Goal: Contribute content: Contribute content

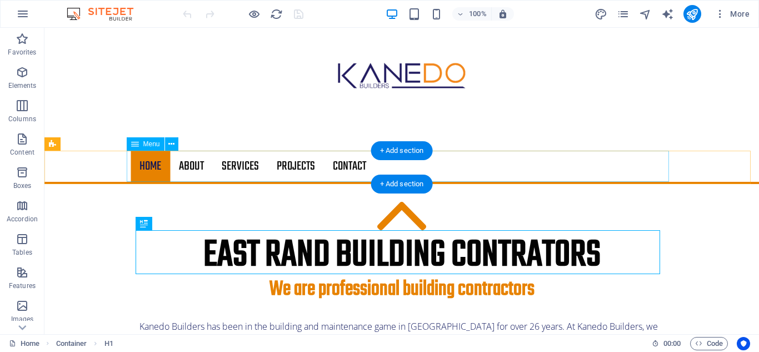
click at [343, 163] on nav "Home About Services Projects Contact" at bounding box center [402, 166] width 542 height 31
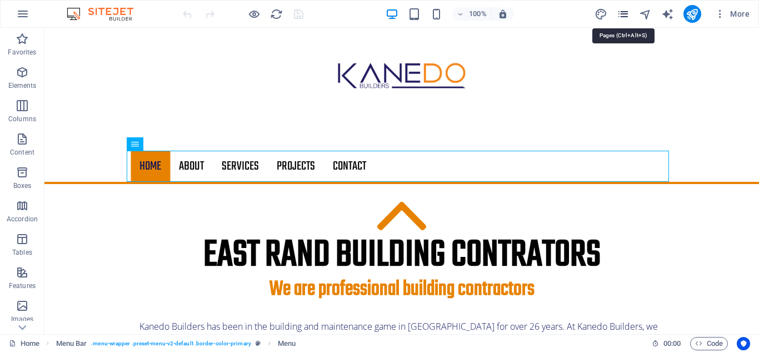
click at [626, 19] on icon "pages" at bounding box center [623, 14] width 13 height 13
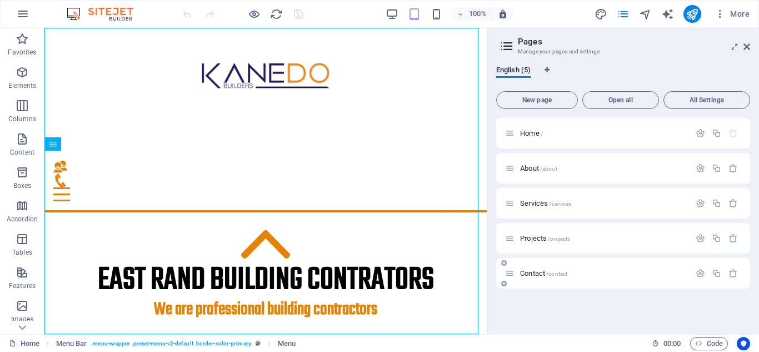
click at [547, 270] on span "Contact /contact" at bounding box center [543, 273] width 47 height 8
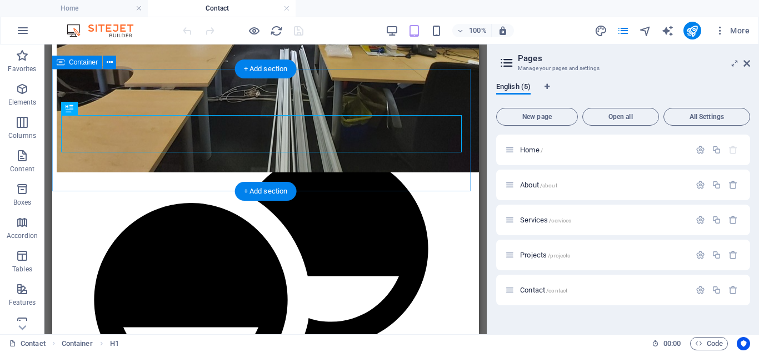
scroll to position [343, 0]
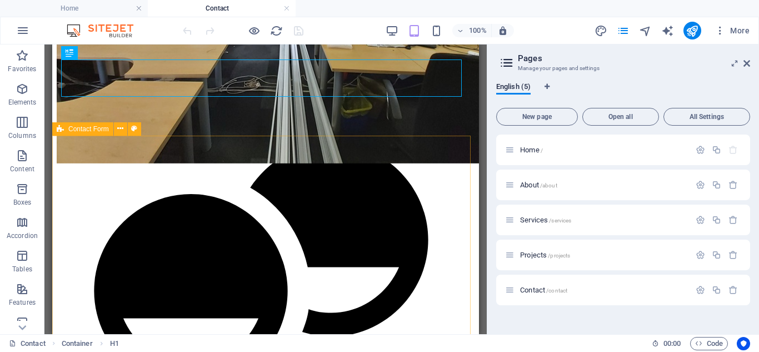
click at [76, 133] on div "Contact Form" at bounding box center [82, 128] width 61 height 13
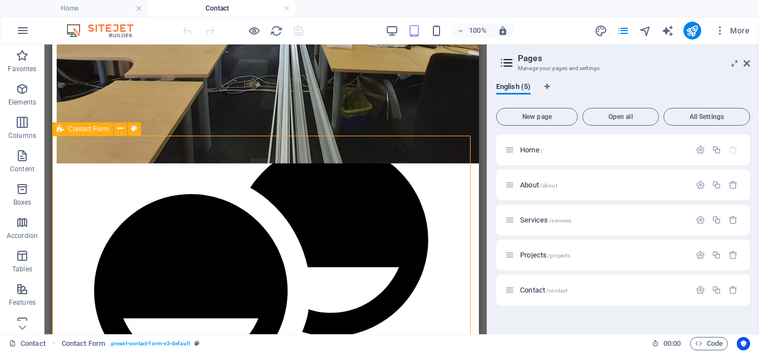
click at [76, 133] on div "Contact Form" at bounding box center [82, 128] width 61 height 13
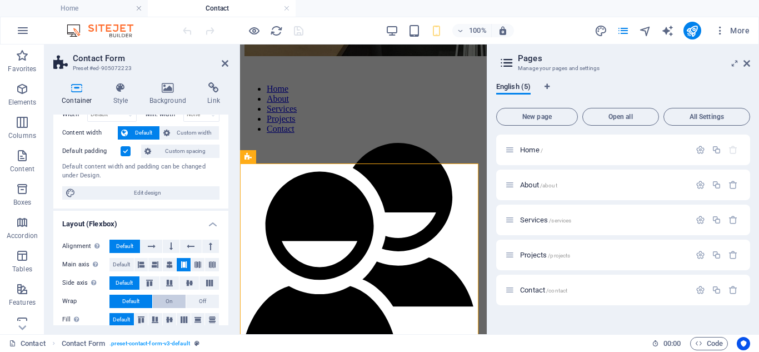
scroll to position [0, 0]
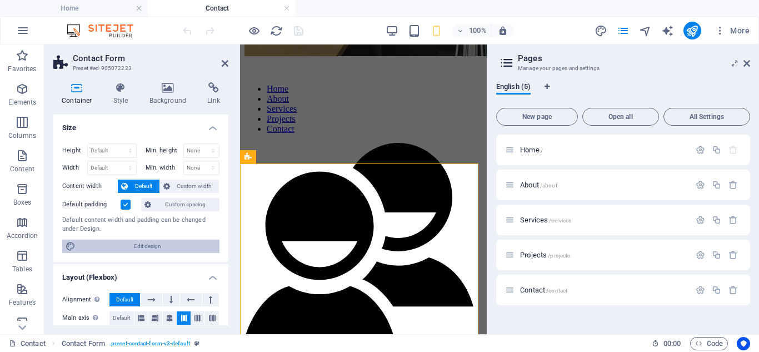
click at [154, 247] on span "Edit design" at bounding box center [147, 245] width 137 height 13
select select "rem"
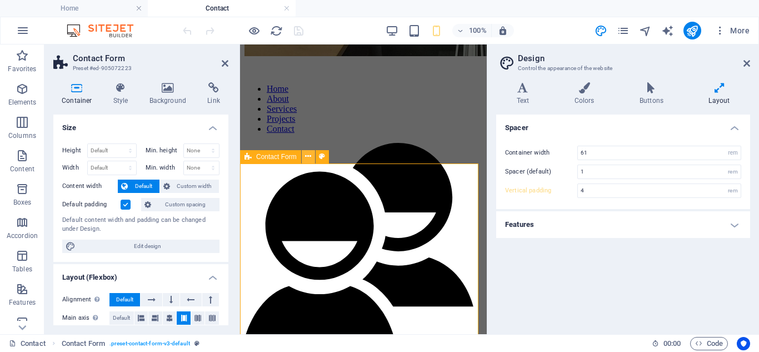
click at [306, 156] on icon at bounding box center [308, 157] width 6 height 12
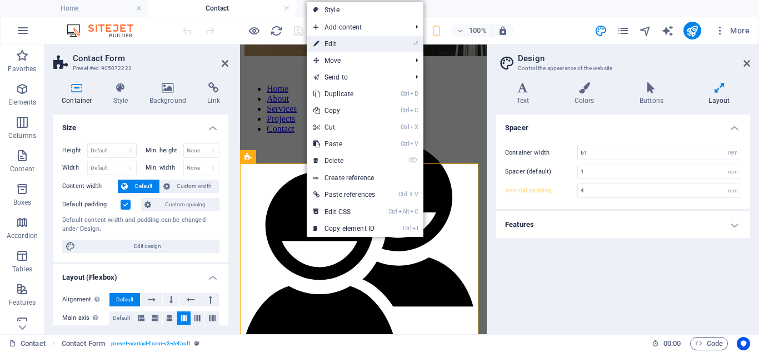
click at [331, 46] on link "⏎ Edit" at bounding box center [344, 44] width 75 height 17
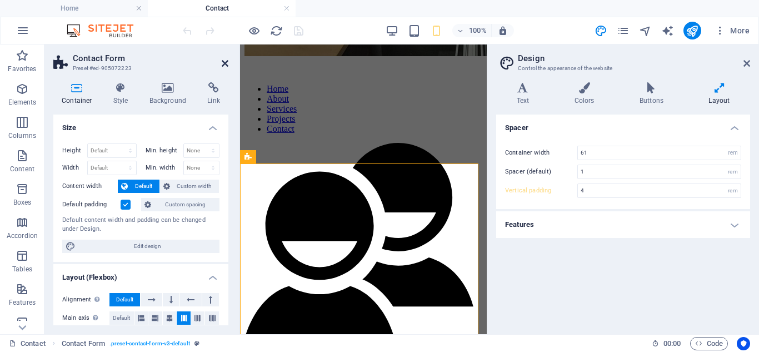
click at [224, 64] on icon at bounding box center [225, 63] width 7 height 9
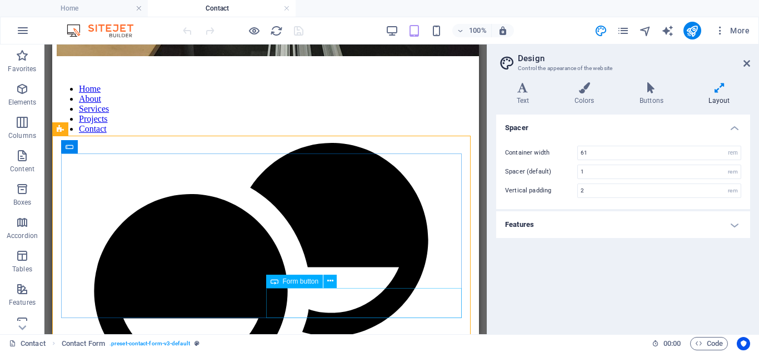
click at [297, 280] on span "Form button" at bounding box center [301, 281] width 36 height 7
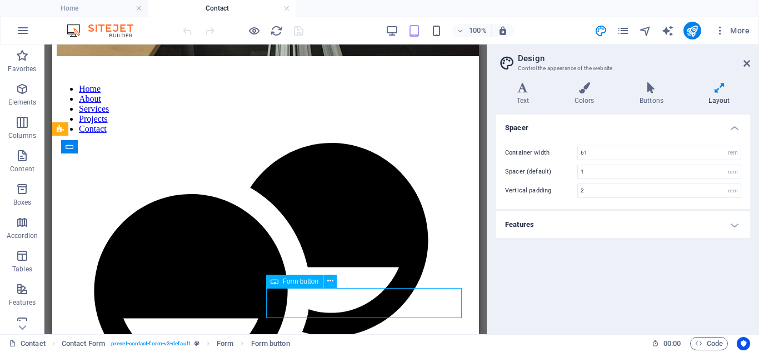
click at [297, 280] on span "Form button" at bounding box center [301, 281] width 36 height 7
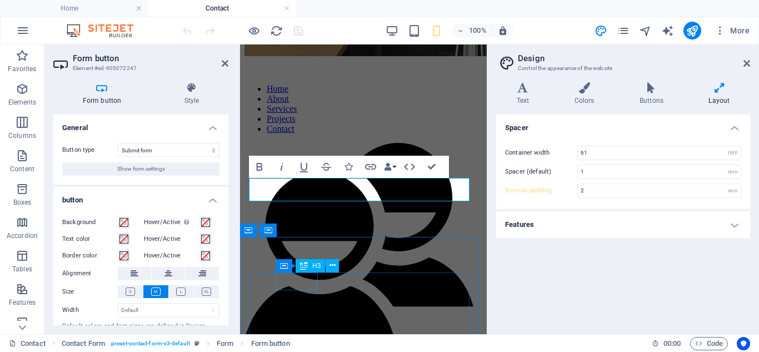
type input "4"
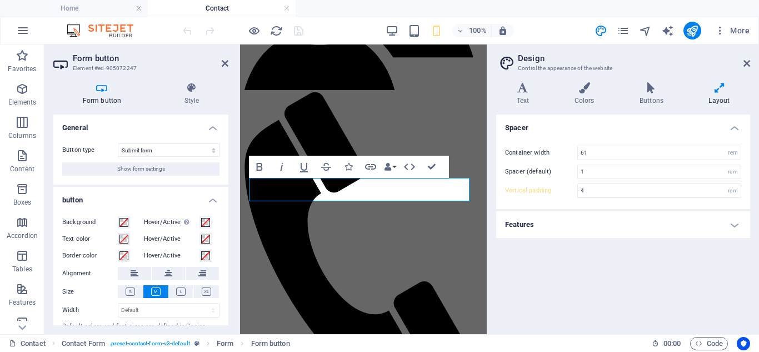
scroll to position [33, 0]
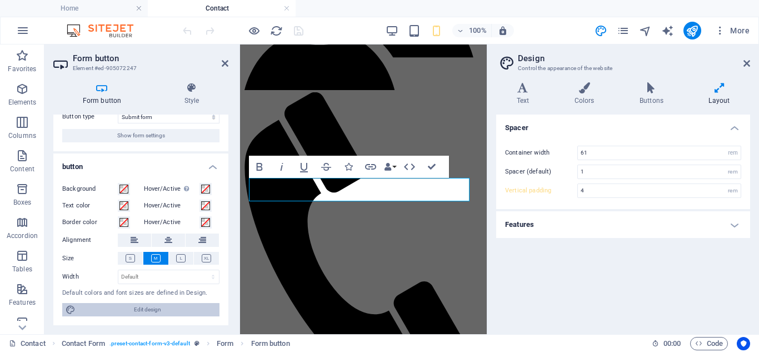
click at [151, 309] on span "Edit design" at bounding box center [147, 309] width 137 height 13
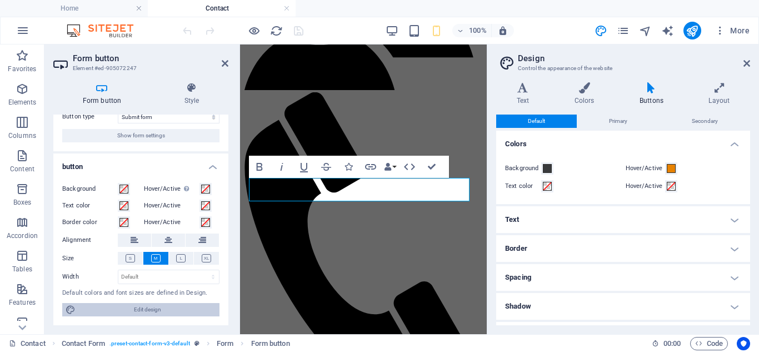
click at [142, 311] on span "Edit design" at bounding box center [147, 309] width 137 height 13
click at [141, 311] on span "Edit design" at bounding box center [147, 309] width 137 height 13
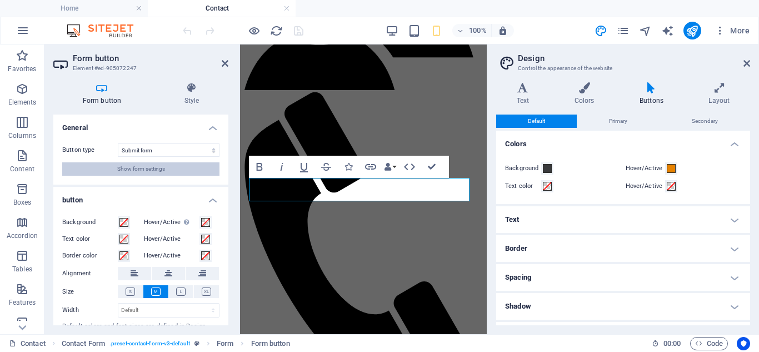
click at [134, 168] on span "Show form settings" at bounding box center [141, 168] width 48 height 13
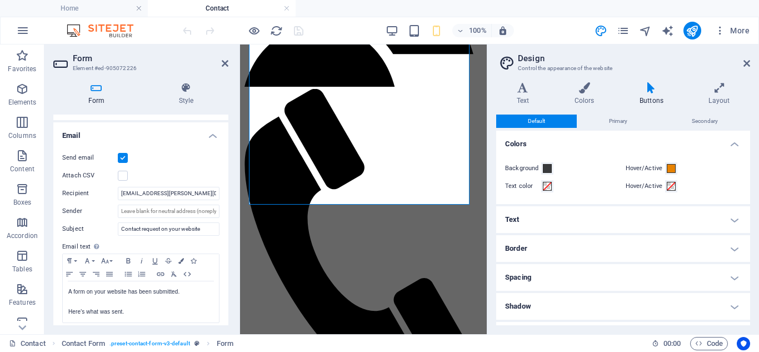
scroll to position [278, 0]
click at [193, 195] on input "mark.kane@telkomsa.net" at bounding box center [169, 192] width 102 height 13
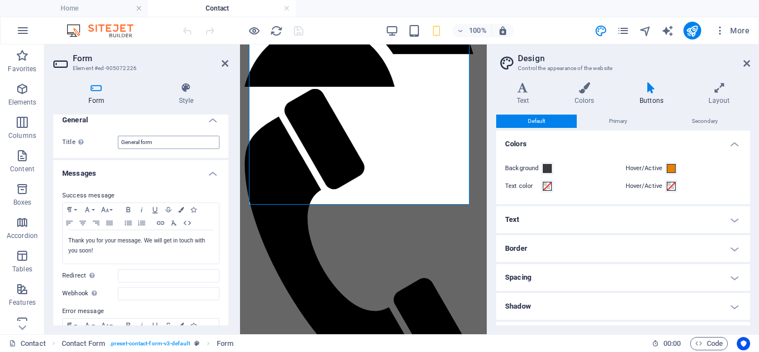
scroll to position [0, 0]
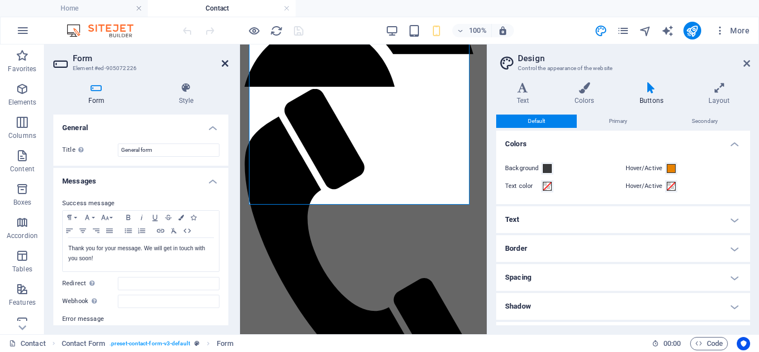
click at [226, 64] on icon at bounding box center [225, 63] width 7 height 9
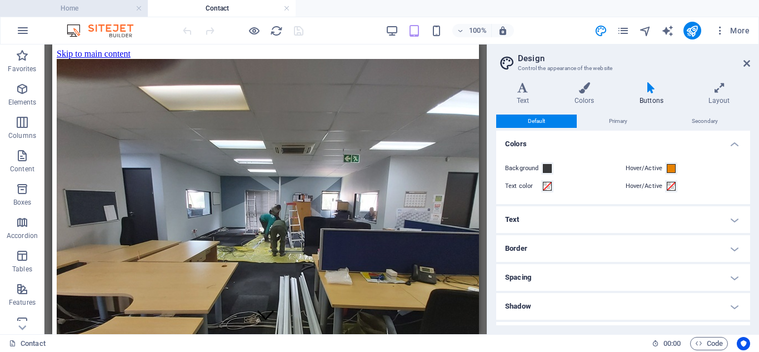
click at [70, 8] on h4 "Home" at bounding box center [74, 8] width 148 height 12
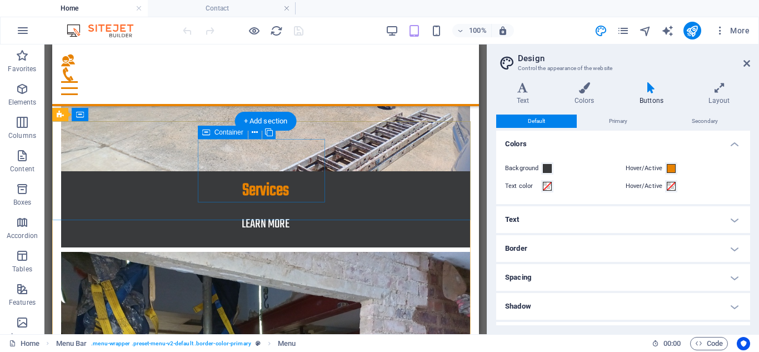
scroll to position [1502, 0]
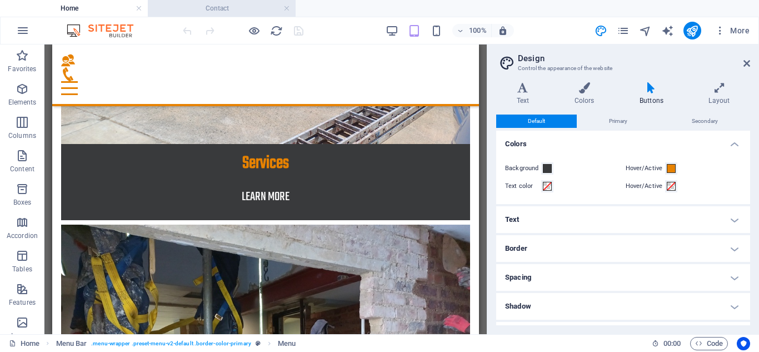
click at [210, 10] on h4 "Contact" at bounding box center [222, 8] width 148 height 12
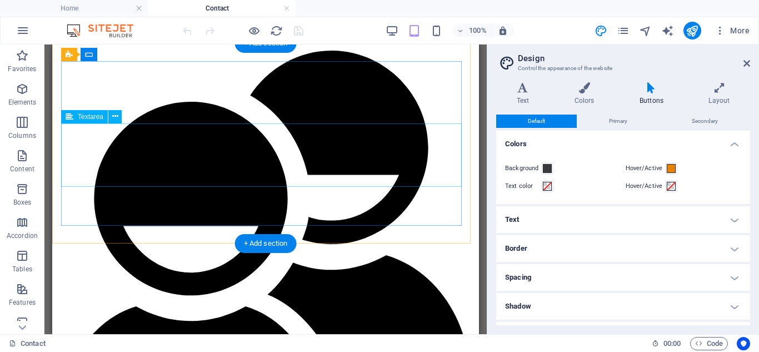
scroll to position [389, 0]
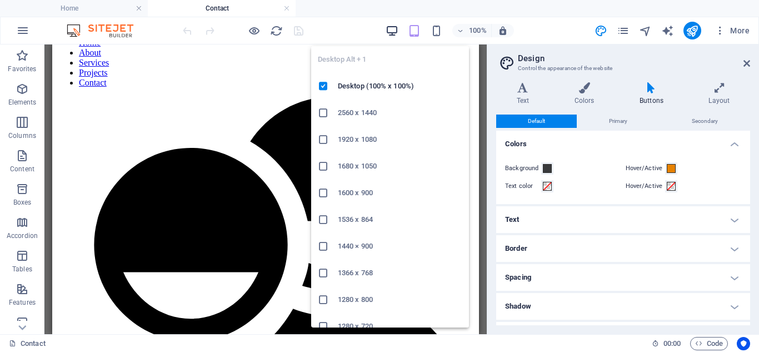
click at [393, 27] on icon "button" at bounding box center [392, 30] width 13 height 13
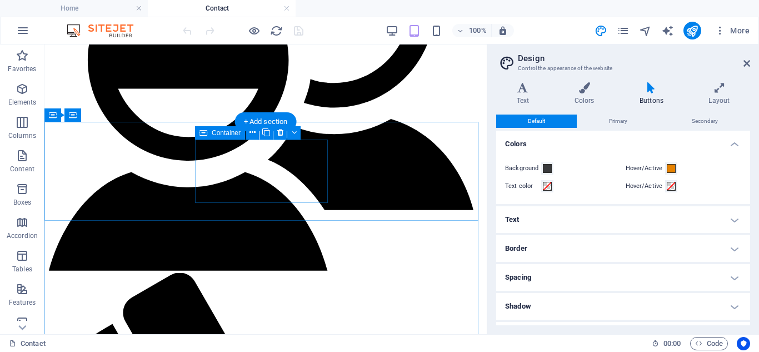
scroll to position [615, 0]
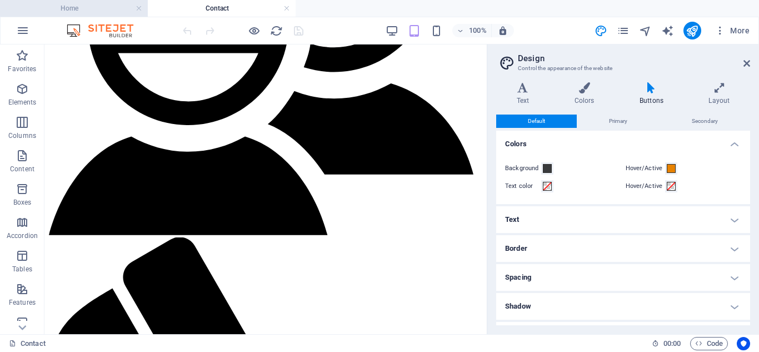
click at [75, 7] on h4 "Home" at bounding box center [74, 8] width 148 height 12
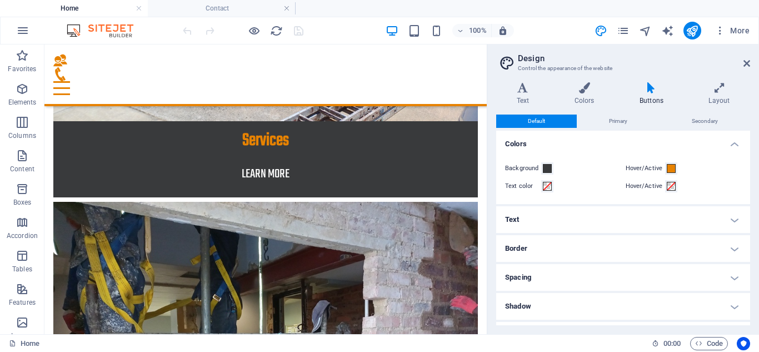
scroll to position [0, 0]
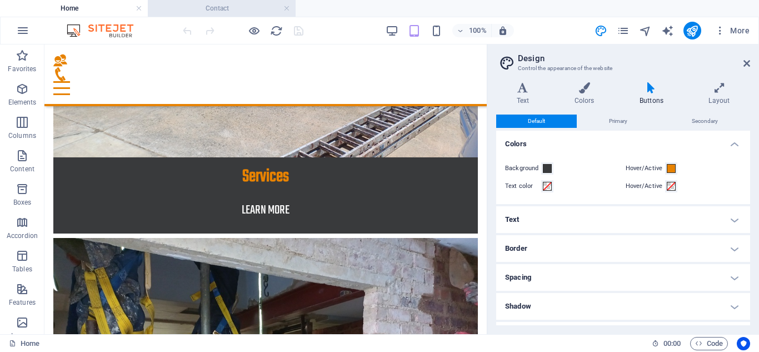
click at [220, 6] on h4 "Contact" at bounding box center [222, 8] width 148 height 12
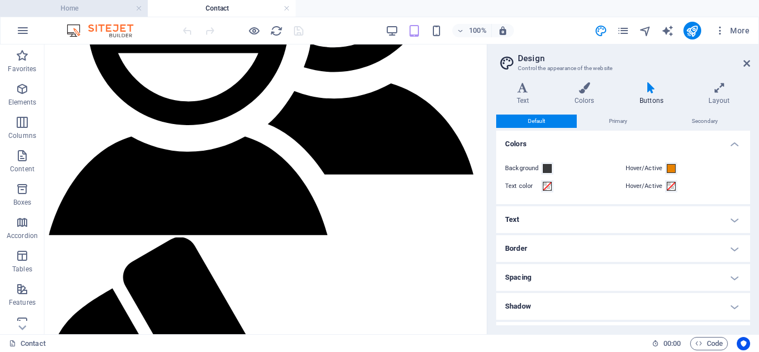
click at [74, 8] on h4 "Home" at bounding box center [74, 8] width 148 height 12
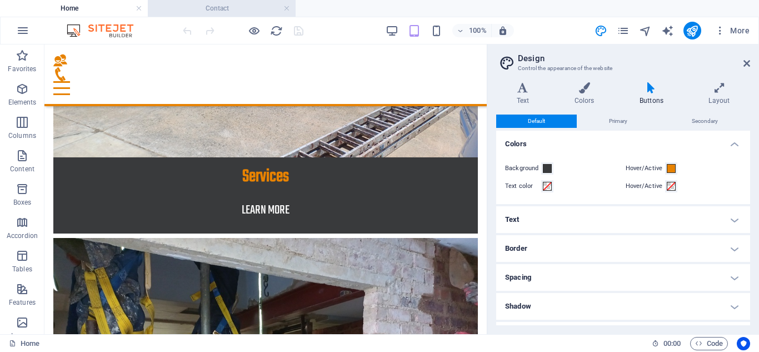
click at [212, 14] on h4 "Contact" at bounding box center [222, 8] width 148 height 12
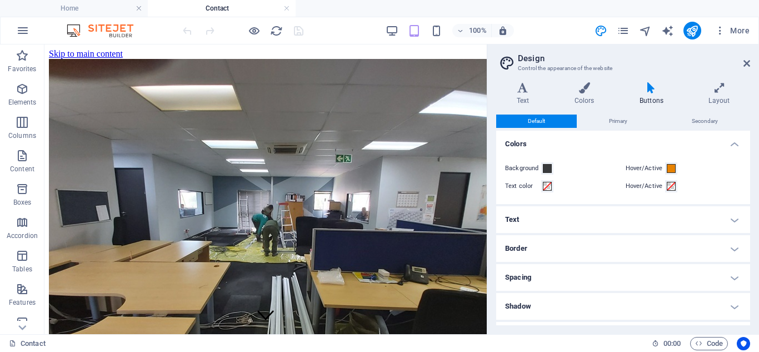
scroll to position [615, 0]
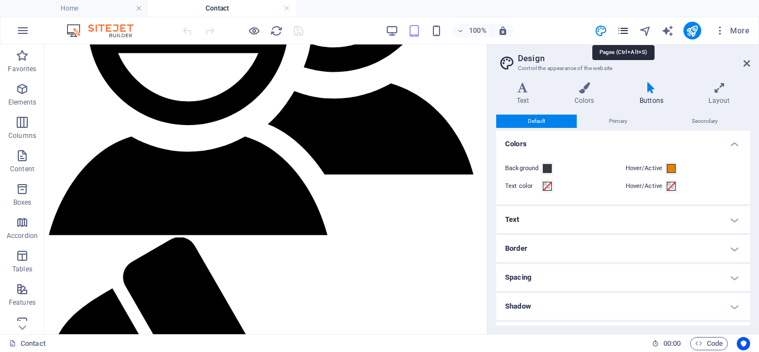
click at [622, 27] on icon "pages" at bounding box center [623, 30] width 13 height 13
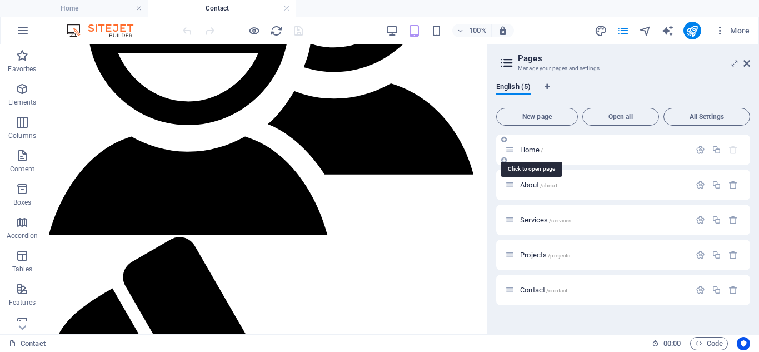
click at [535, 149] on span "Home /" at bounding box center [531, 150] width 23 height 8
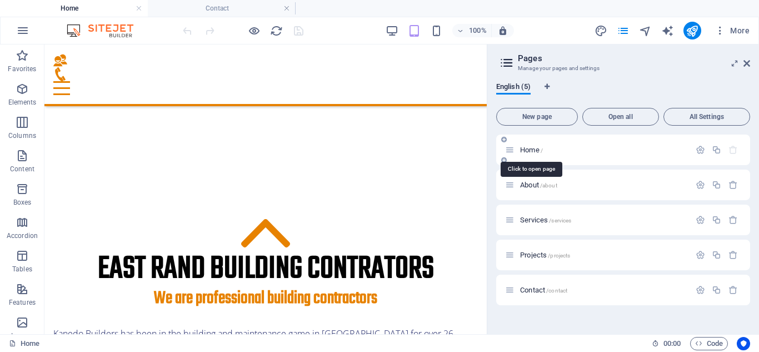
scroll to position [0, 0]
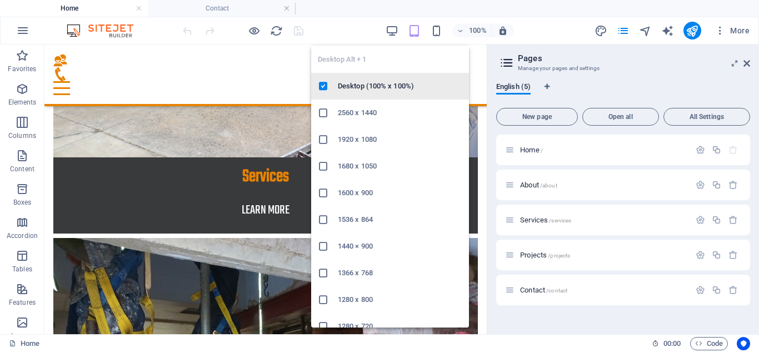
click at [360, 89] on h6 "Desktop (100% x 100%)" at bounding box center [400, 85] width 124 height 13
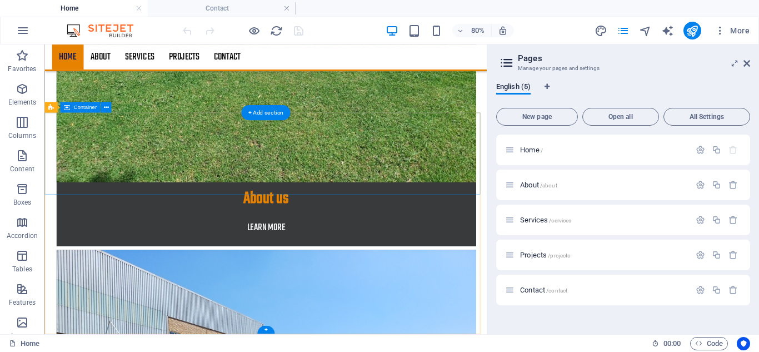
scroll to position [1148, 0]
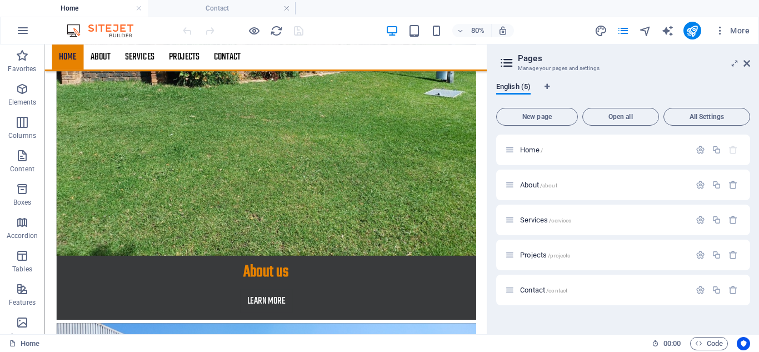
click at [60, 9] on h4 "Home" at bounding box center [74, 8] width 148 height 12
click at [523, 148] on span "Home /" at bounding box center [531, 150] width 23 height 8
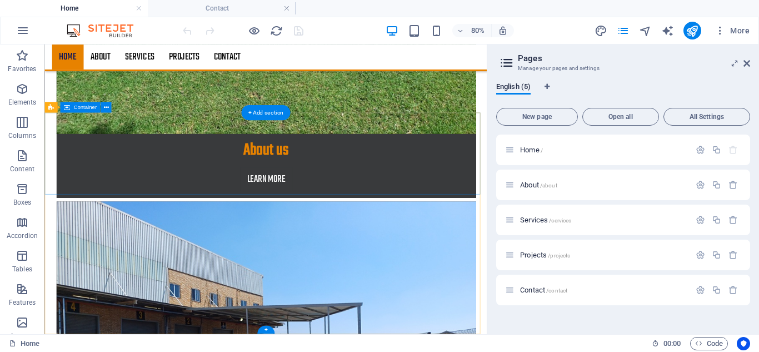
scroll to position [1315, 0]
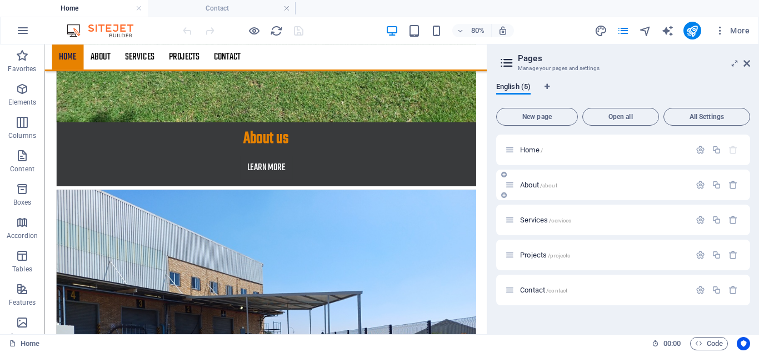
click at [529, 184] on span "About /about" at bounding box center [538, 185] width 37 height 8
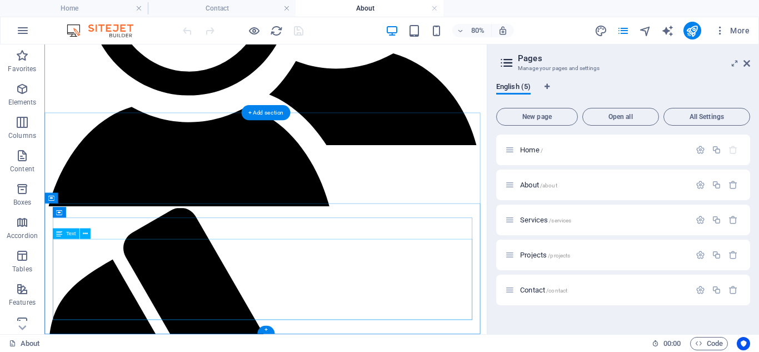
scroll to position [441, 0]
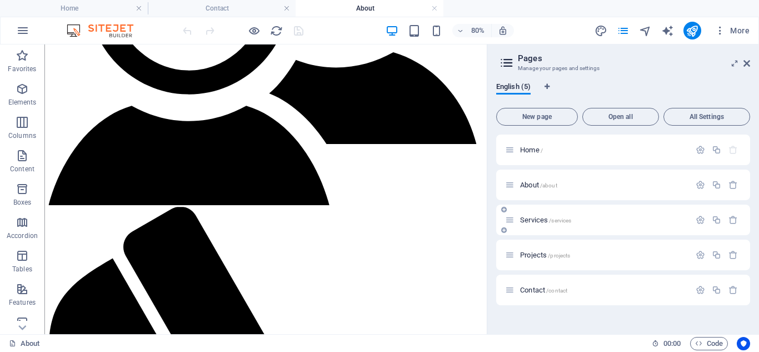
click at [525, 224] on div "Services /services" at bounding box center [597, 219] width 185 height 13
click at [527, 221] on span "Services /services" at bounding box center [545, 220] width 51 height 8
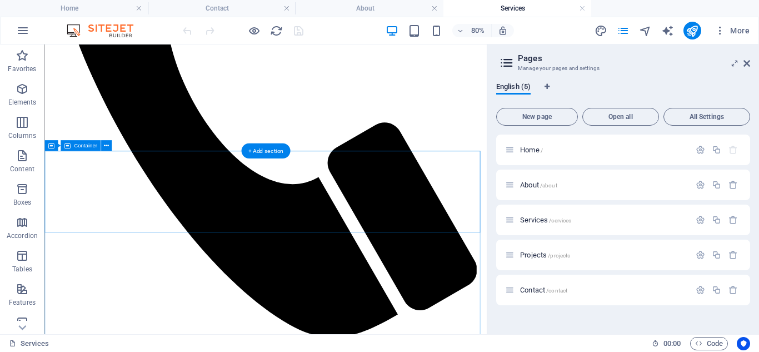
scroll to position [1384, 0]
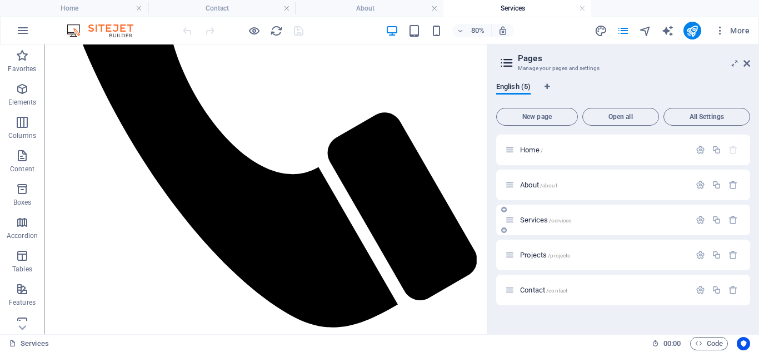
click at [528, 217] on span "Services /services" at bounding box center [545, 220] width 51 height 8
click at [532, 254] on span "Projects /projects" at bounding box center [545, 255] width 50 height 8
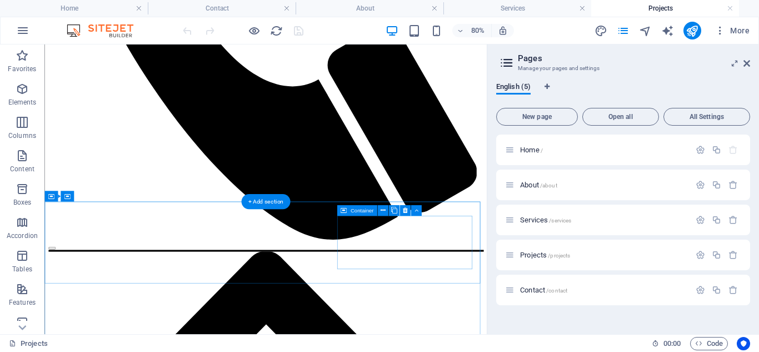
scroll to position [1063, 0]
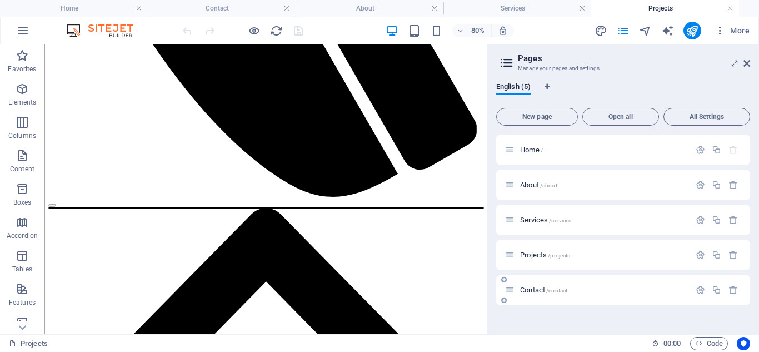
click at [525, 288] on span "Contact /contact" at bounding box center [543, 290] width 47 height 8
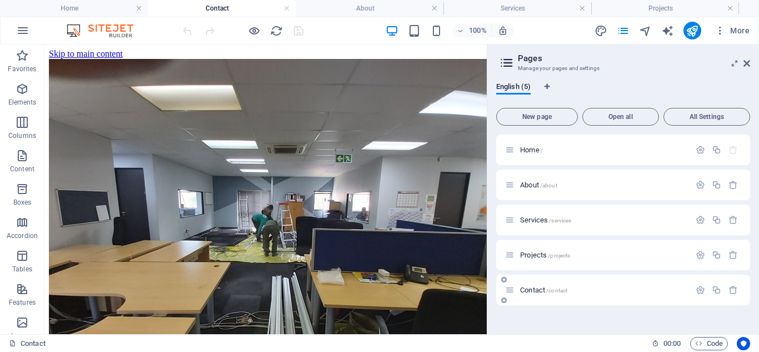
scroll to position [615, 0]
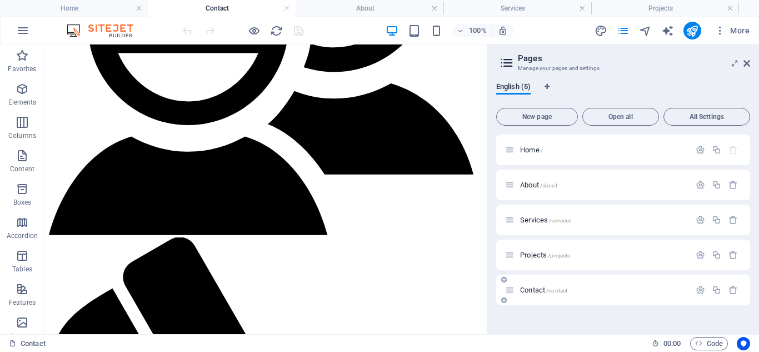
click at [531, 291] on span "Contact /contact" at bounding box center [543, 290] width 47 height 8
click at [69, 9] on h4 "Home" at bounding box center [74, 8] width 148 height 12
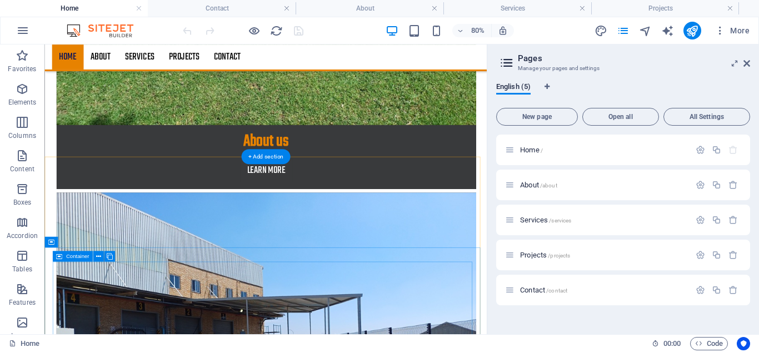
scroll to position [1315, 0]
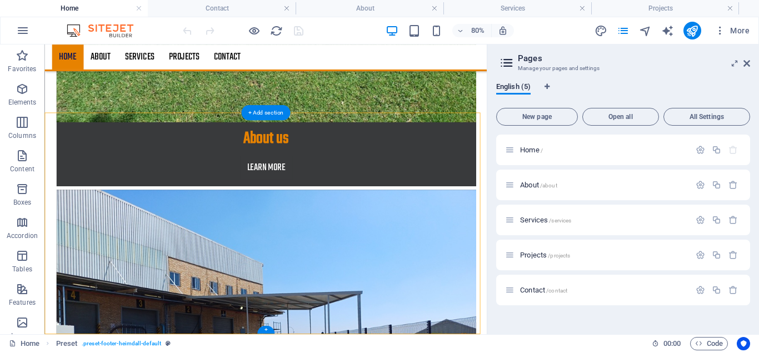
drag, startPoint x: 329, startPoint y: 267, endPoint x: 71, endPoint y: 271, distance: 258.4
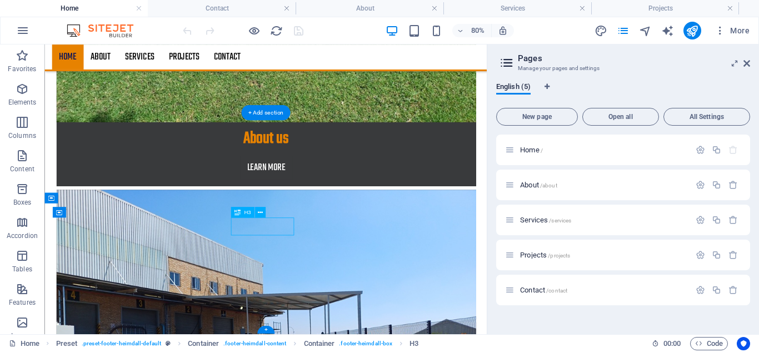
drag, startPoint x: 315, startPoint y: 268, endPoint x: 71, endPoint y: 273, distance: 243.4
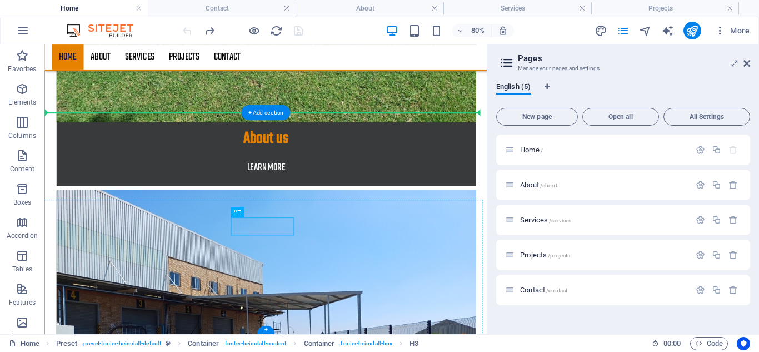
drag, startPoint x: 286, startPoint y: 259, endPoint x: 70, endPoint y: 264, distance: 216.2
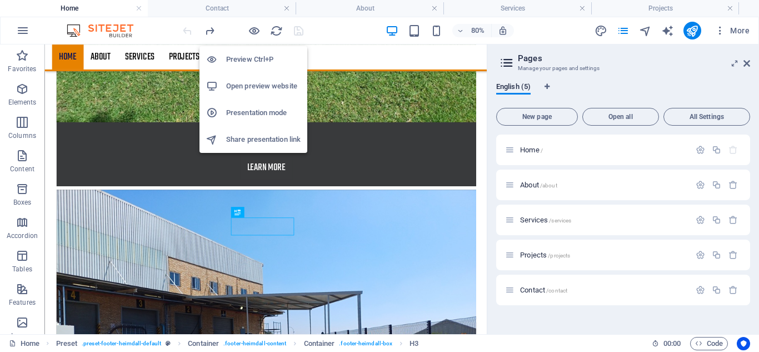
click at [246, 83] on h6 "Open preview website" at bounding box center [263, 85] width 74 height 13
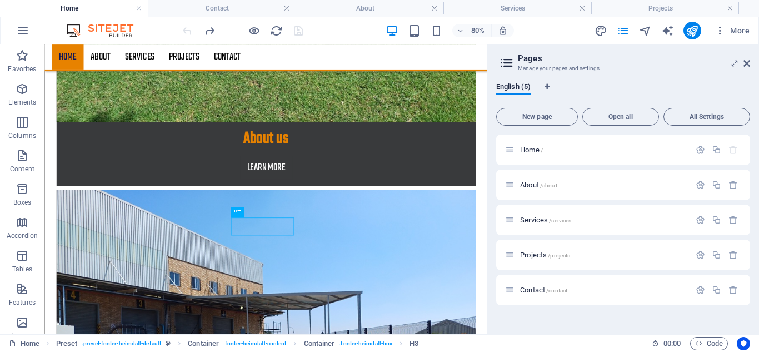
click at [72, 8] on h4 "Home" at bounding box center [74, 8] width 148 height 12
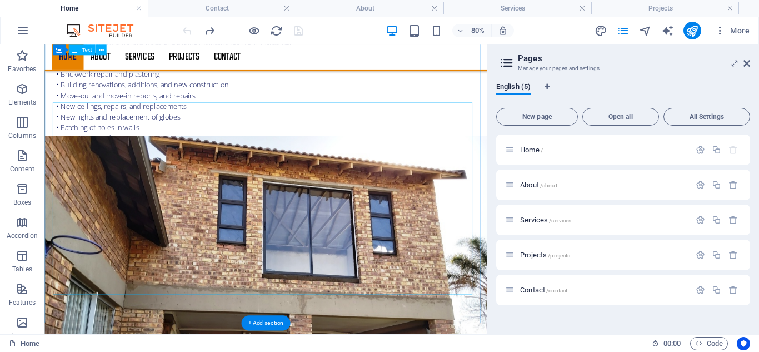
scroll to position [0, 0]
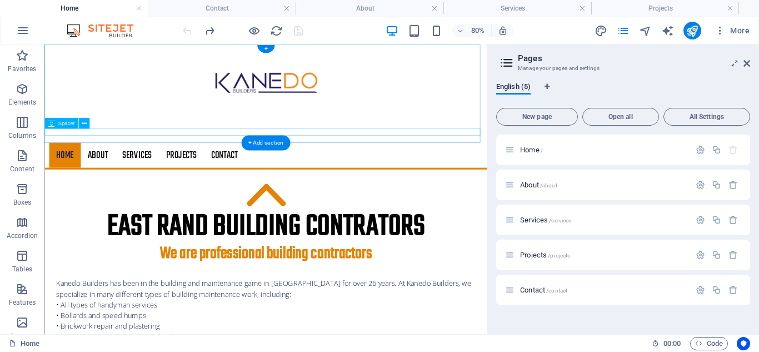
click at [511, 153] on div at bounding box center [320, 153] width 553 height 9
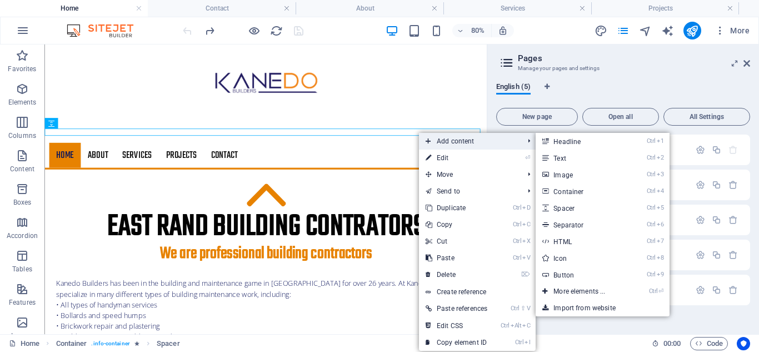
click at [443, 141] on span "Add content" at bounding box center [469, 141] width 100 height 17
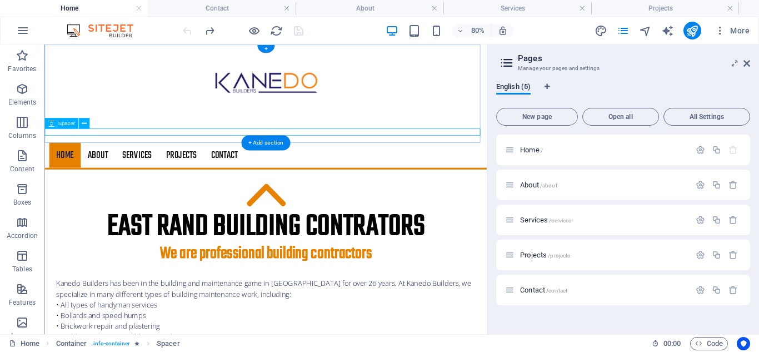
click at [567, 152] on div at bounding box center [320, 153] width 553 height 9
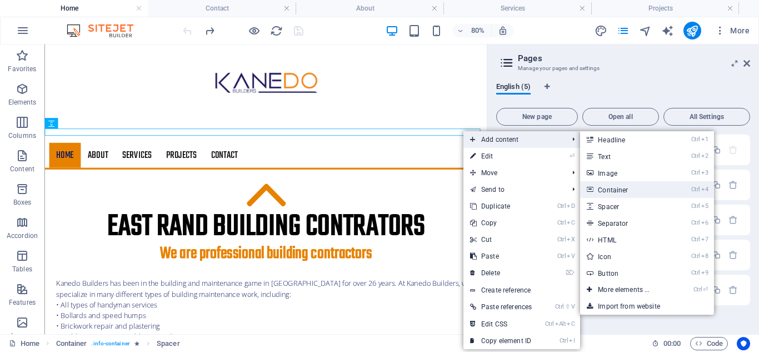
click at [619, 188] on link "Ctrl 4 Container" at bounding box center [626, 189] width 92 height 17
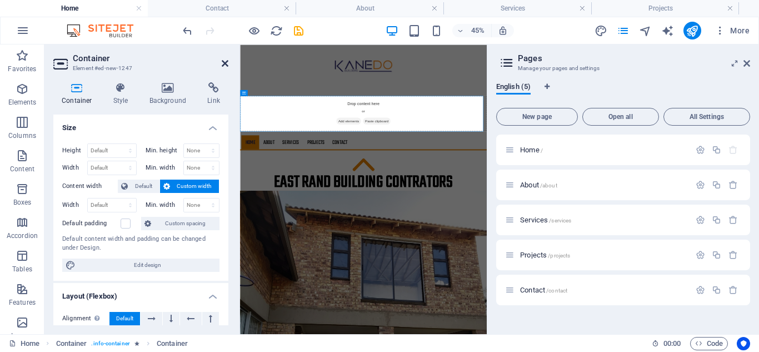
click at [227, 59] on icon at bounding box center [225, 63] width 7 height 9
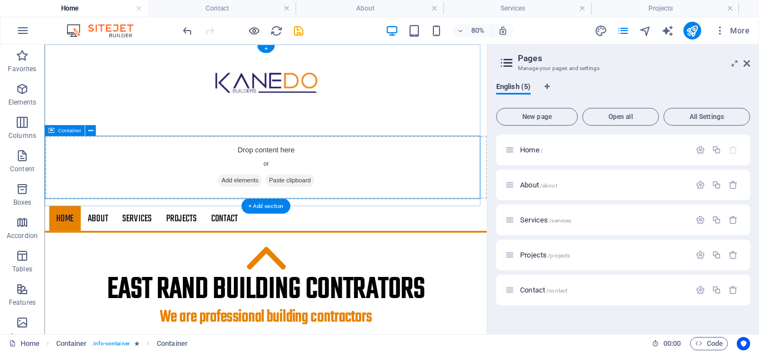
click at [283, 215] on span "Add elements" at bounding box center [288, 215] width 55 height 16
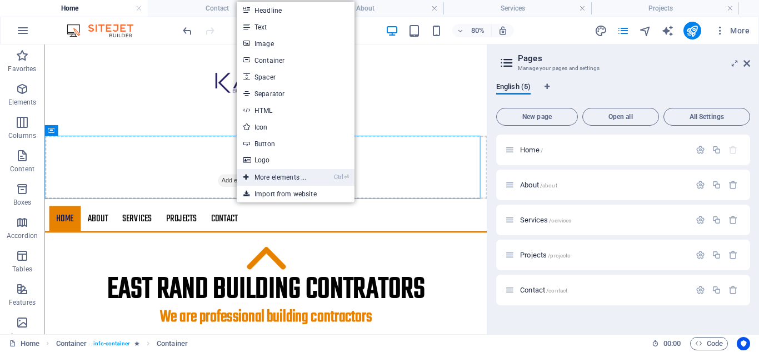
click at [276, 173] on link "Ctrl ⏎ More elements ..." at bounding box center [275, 177] width 76 height 17
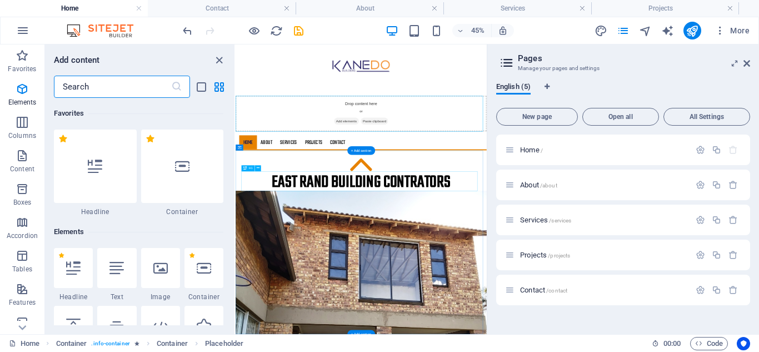
scroll to position [118, 0]
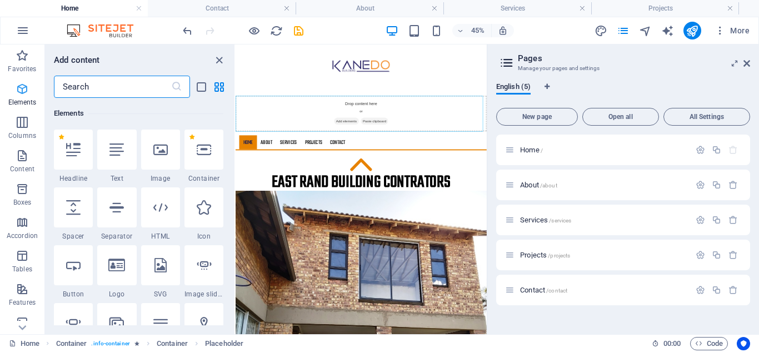
drag, startPoint x: 98, startPoint y: 83, endPoint x: 26, endPoint y: 90, distance: 72.0
click at [26, 90] on div "Favorites Elements Columns Content Boxes Accordion Tables Features Images Slide…" at bounding box center [118, 189] width 236 height 290
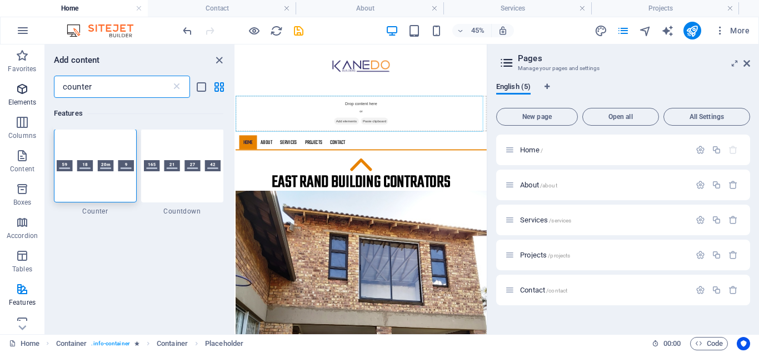
scroll to position [0, 0]
drag, startPoint x: 107, startPoint y: 85, endPoint x: 44, endPoint y: 83, distance: 62.8
click at [44, 83] on div "Favorites Elements Columns Content Boxes Accordion Tables Features Images Slide…" at bounding box center [118, 189] width 236 height 290
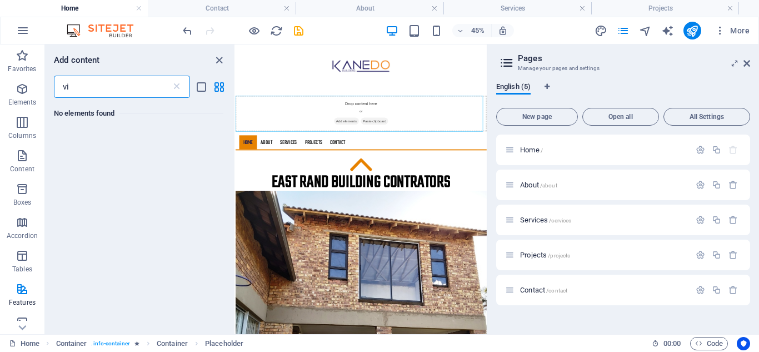
type input "v"
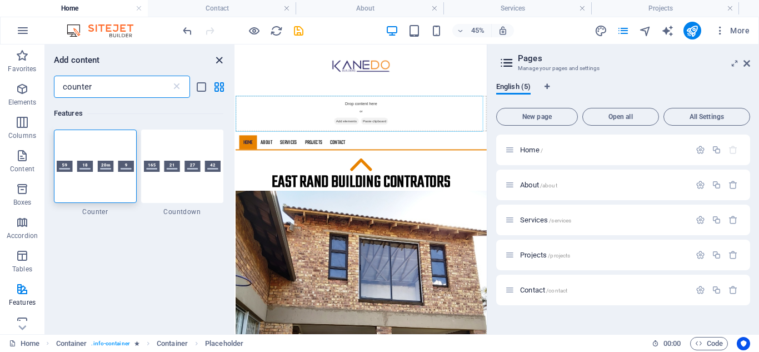
type input "counter"
click at [218, 59] on icon "close panel" at bounding box center [219, 60] width 13 height 13
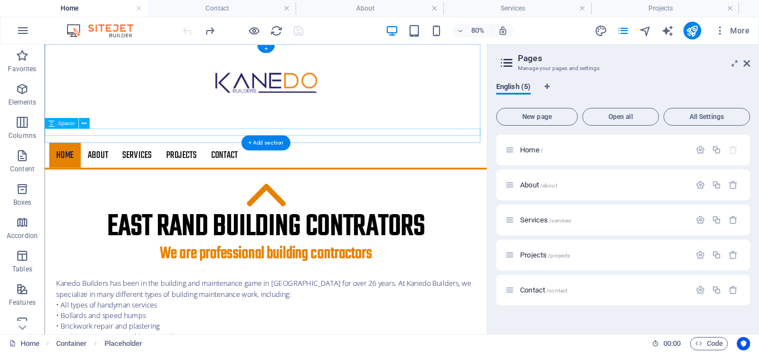
click at [420, 156] on div at bounding box center [320, 153] width 553 height 9
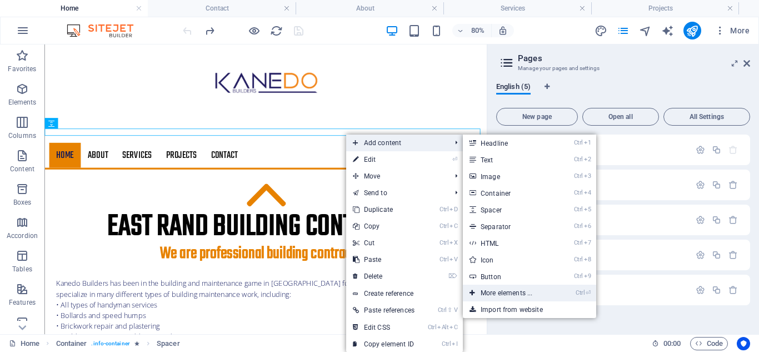
click at [501, 292] on link "Ctrl ⏎ More elements ..." at bounding box center [509, 293] width 92 height 17
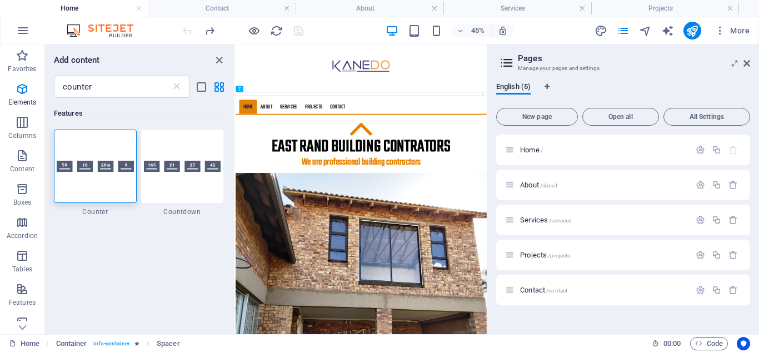
click at [176, 53] on div "Add content" at bounding box center [139, 59] width 189 height 13
click at [218, 61] on icon "close panel" at bounding box center [219, 60] width 13 height 13
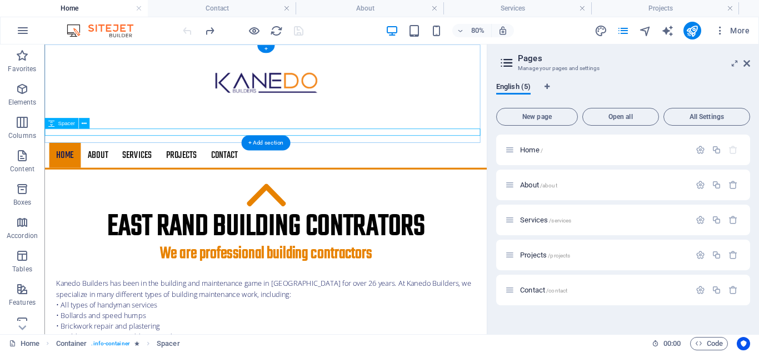
click at [495, 153] on div at bounding box center [320, 153] width 553 height 9
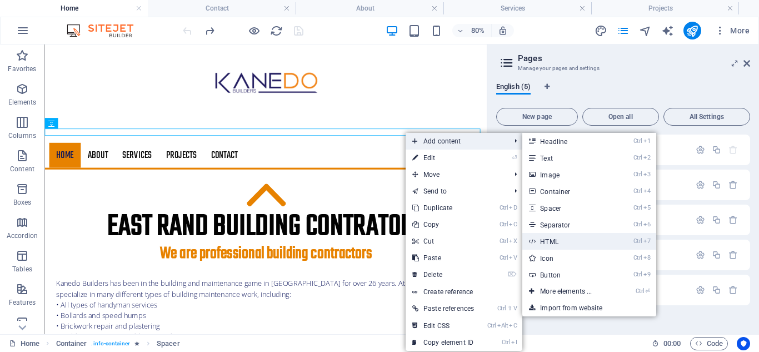
click at [566, 243] on link "Ctrl 7 HTML" at bounding box center [568, 241] width 92 height 17
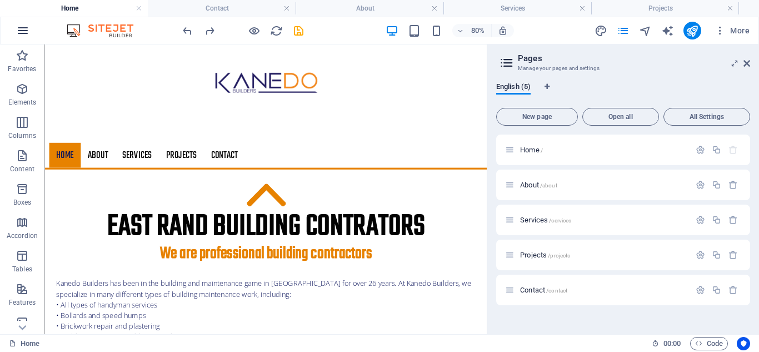
click at [21, 32] on icon "button" at bounding box center [22, 30] width 13 height 13
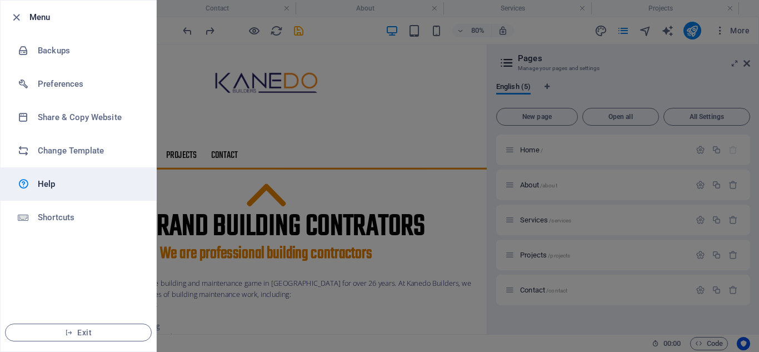
click at [50, 184] on h6 "Help" at bounding box center [89, 183] width 103 height 13
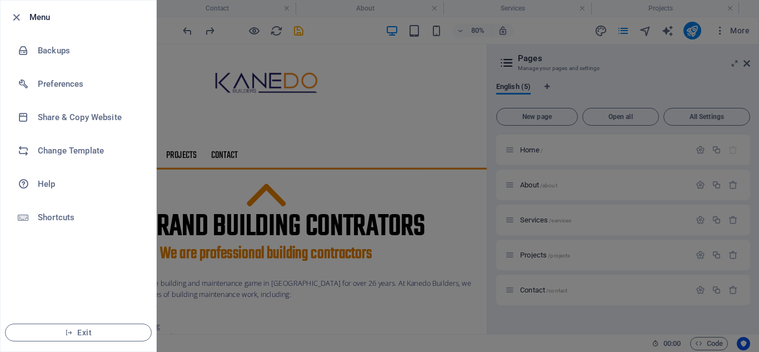
click at [372, 81] on div at bounding box center [379, 176] width 759 height 352
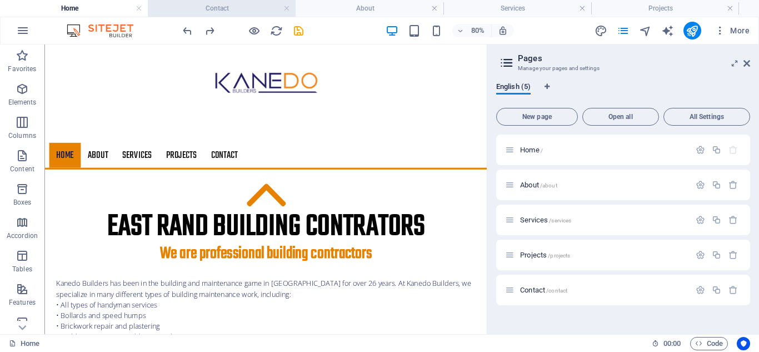
click at [227, 12] on h4 "Contact" at bounding box center [222, 8] width 148 height 12
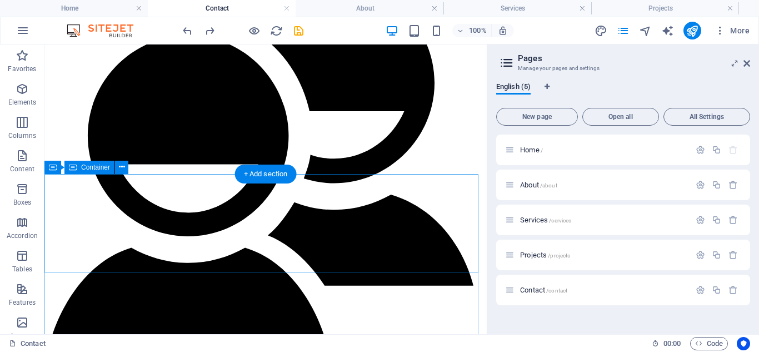
scroll to position [559, 0]
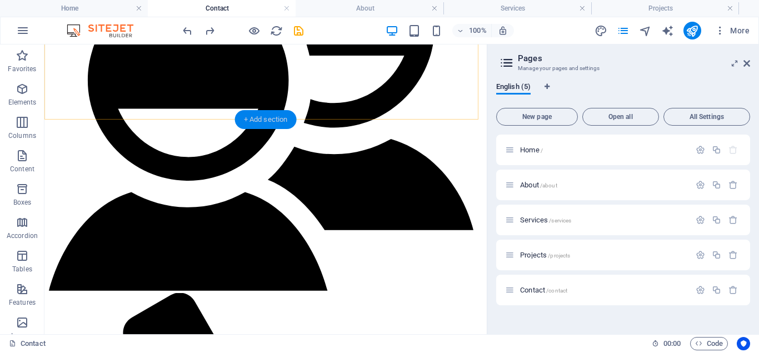
click at [280, 117] on div "+ Add section" at bounding box center [266, 119] width 62 height 19
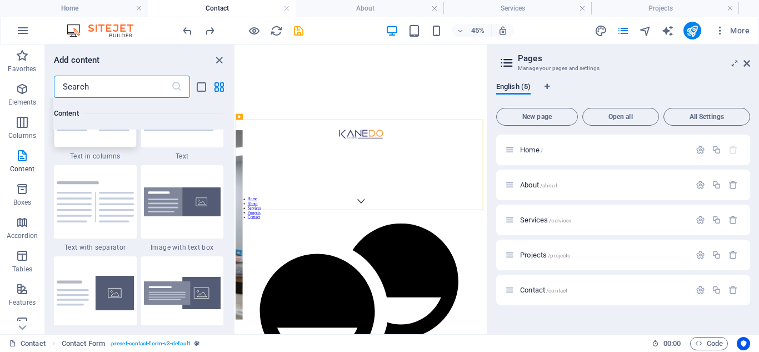
scroll to position [1944, 0]
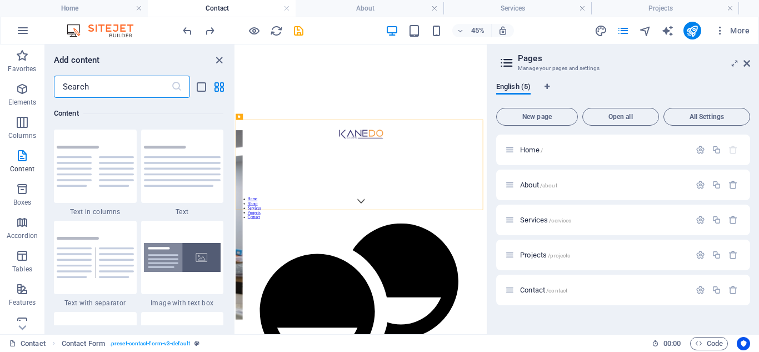
click at [117, 86] on input "text" at bounding box center [112, 87] width 117 height 22
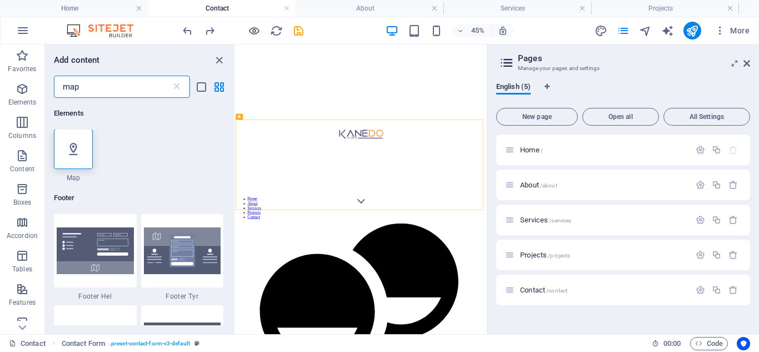
scroll to position [0, 0]
type input "map"
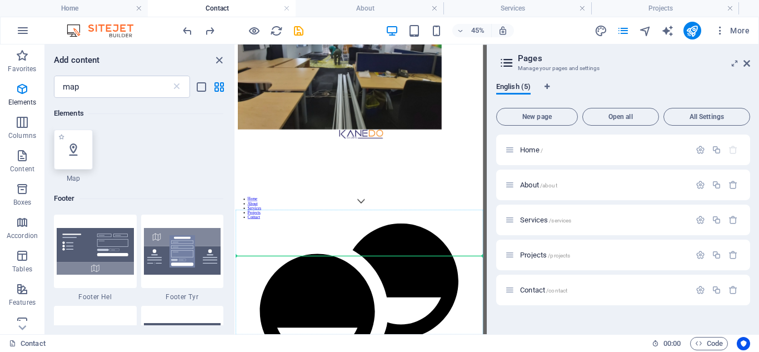
select select "1"
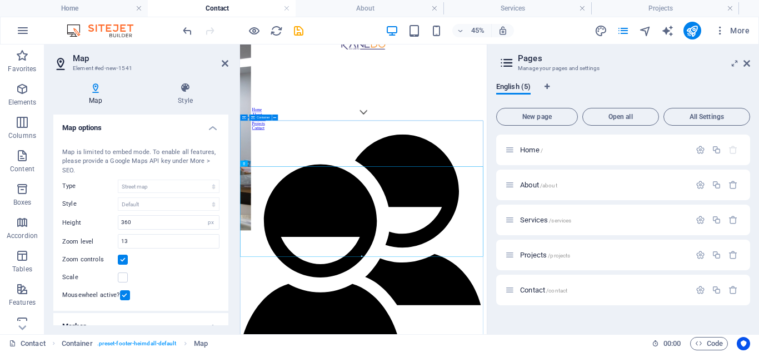
scroll to position [477, 0]
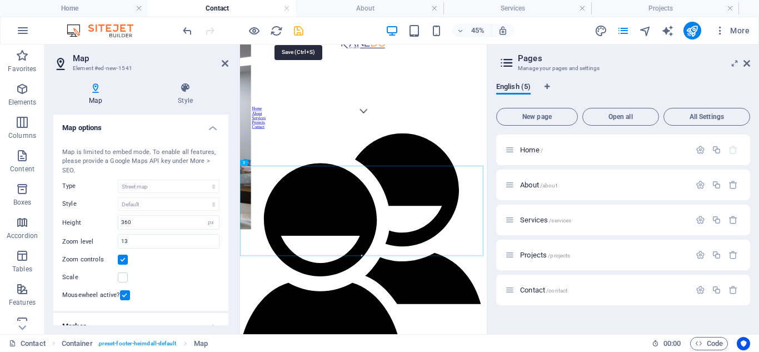
click at [301, 32] on icon "save" at bounding box center [298, 30] width 13 height 13
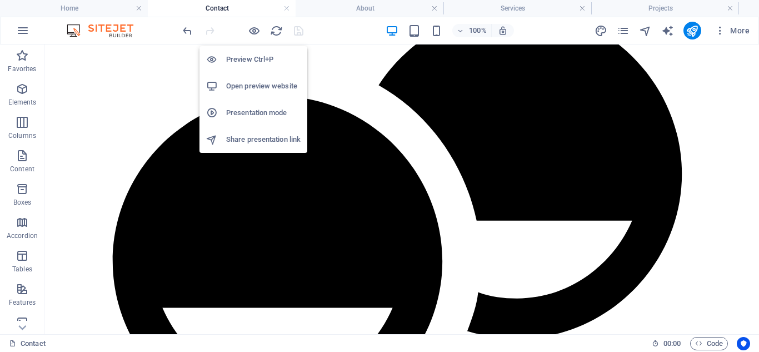
click at [259, 86] on h6 "Open preview website" at bounding box center [263, 85] width 74 height 13
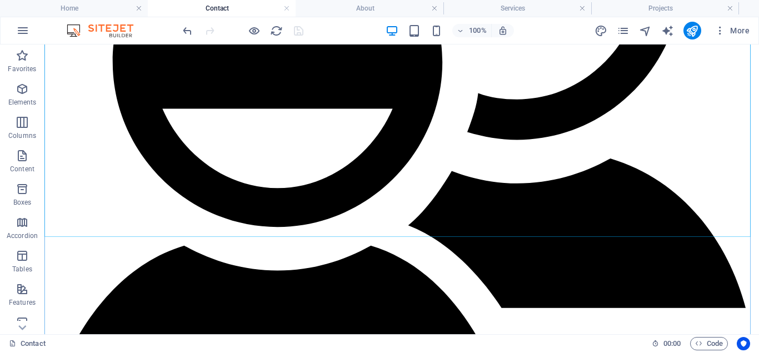
scroll to position [755, 0]
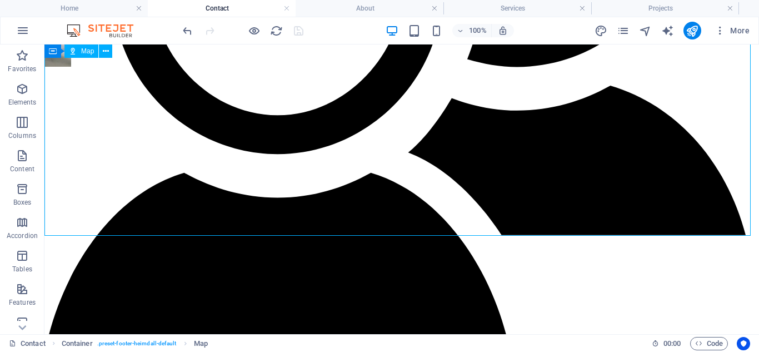
select select "1"
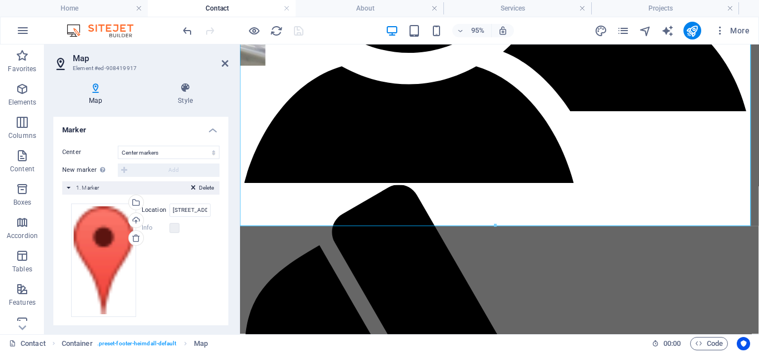
scroll to position [203, 0]
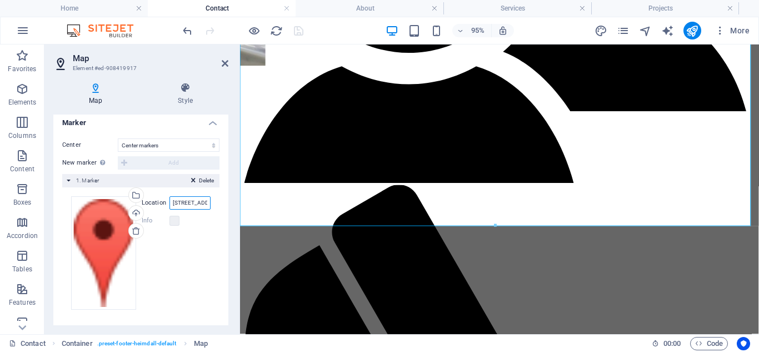
click at [187, 206] on input "88 Bloekomdraai , 1619 Kempton Park" at bounding box center [189, 202] width 41 height 13
click at [189, 229] on div "Drag files here, click to choose files or select files from Files or our free s…" at bounding box center [140, 252] width 139 height 113
click at [152, 201] on label "Location" at bounding box center [156, 202] width 28 height 13
click at [169, 201] on input "88 Bloekomdraai , 1619 Kempton Park" at bounding box center [189, 202] width 41 height 13
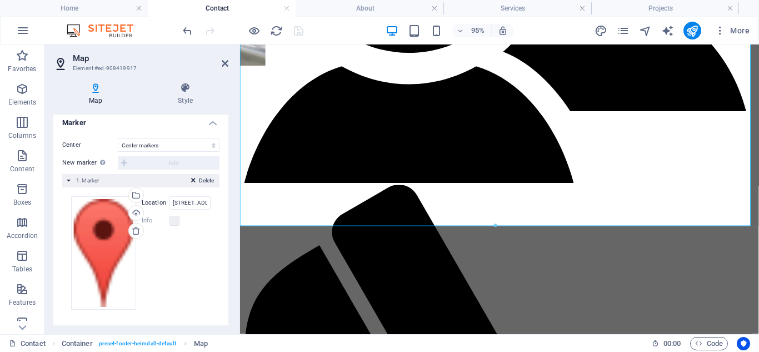
click at [152, 201] on label "Location" at bounding box center [156, 202] width 28 height 13
click at [169, 201] on input "88 Bloekomdraai , 1619 Kempton Park" at bounding box center [189, 202] width 41 height 13
click at [152, 201] on label "Location" at bounding box center [156, 202] width 28 height 13
click at [169, 201] on input "88 Bloekomdraai , 1619 Kempton Park" at bounding box center [189, 202] width 41 height 13
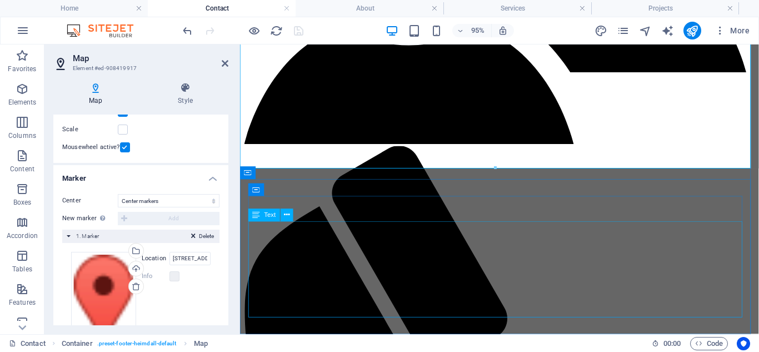
scroll to position [816, 0]
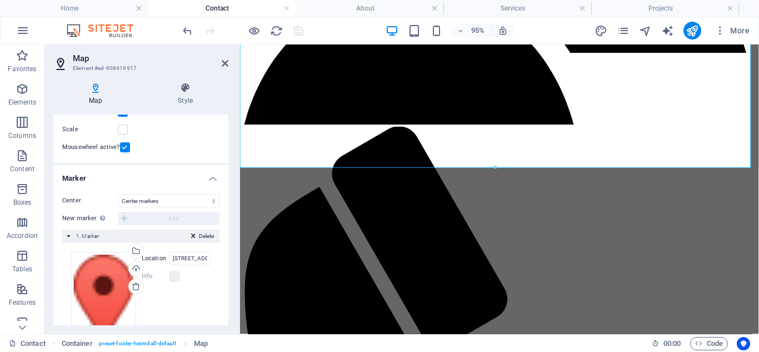
click at [298, 25] on div at bounding box center [243, 31] width 124 height 18
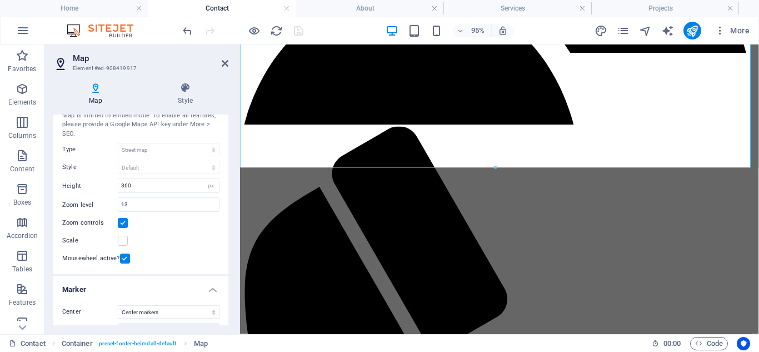
scroll to position [0, 0]
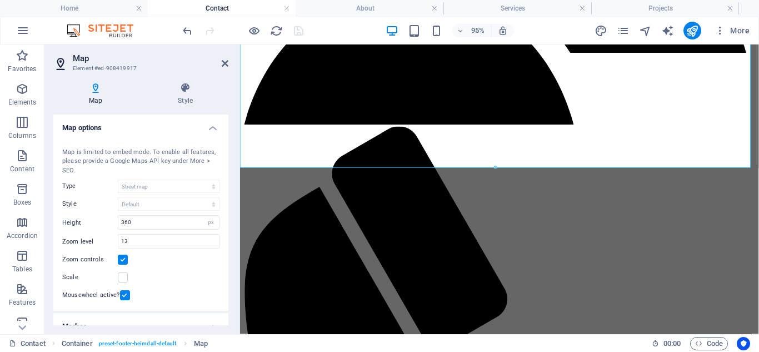
click at [204, 160] on div "Map is limited to embed mode. To enable all features, please provide a Google M…" at bounding box center [140, 162] width 157 height 28
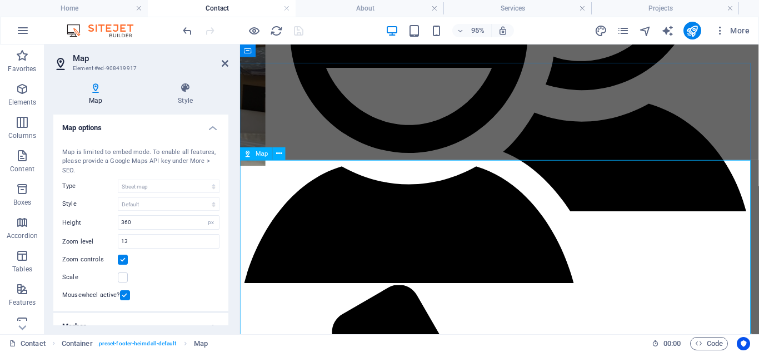
scroll to position [593, 0]
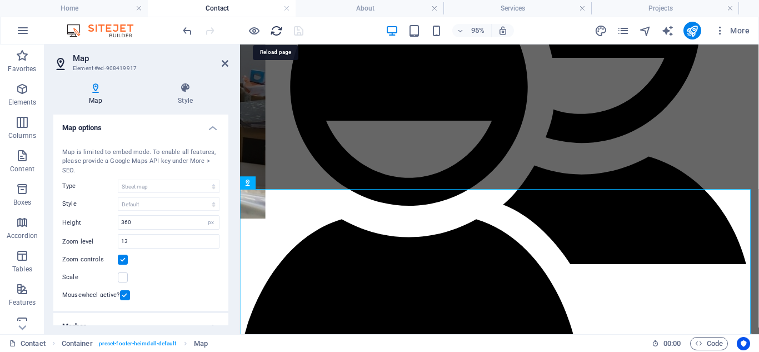
click at [277, 30] on icon "reload" at bounding box center [276, 30] width 13 height 13
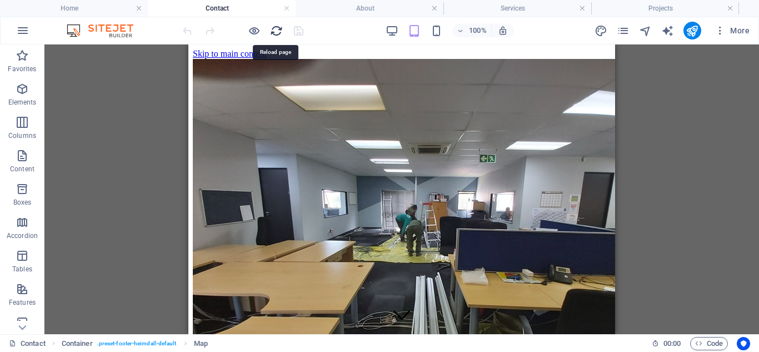
scroll to position [0, 0]
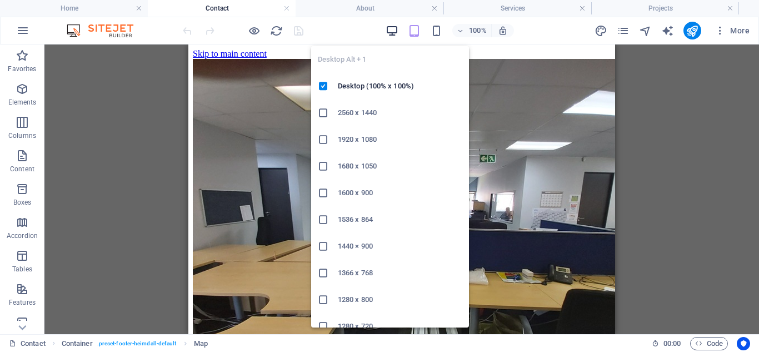
click at [391, 34] on icon "button" at bounding box center [392, 30] width 13 height 13
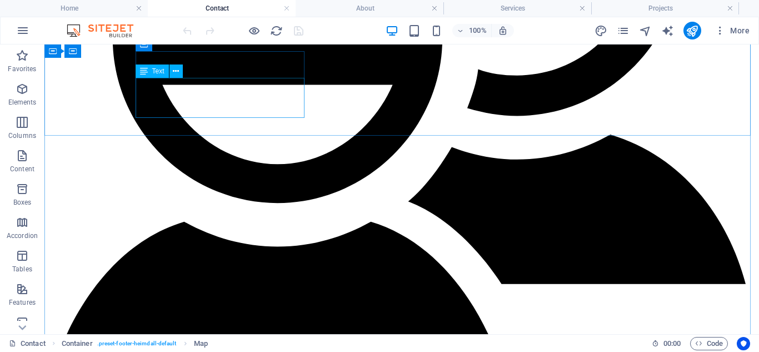
scroll to position [722, 0]
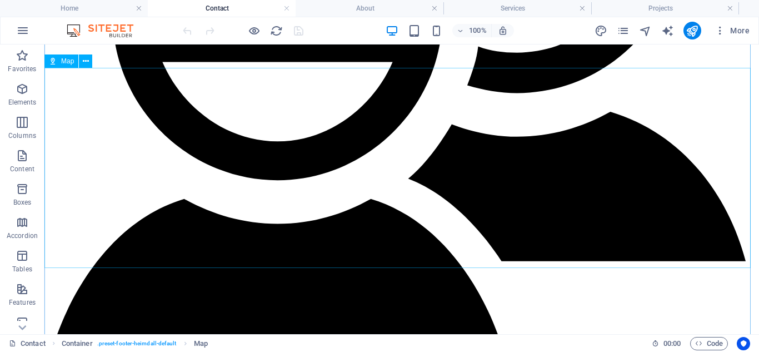
select select "1"
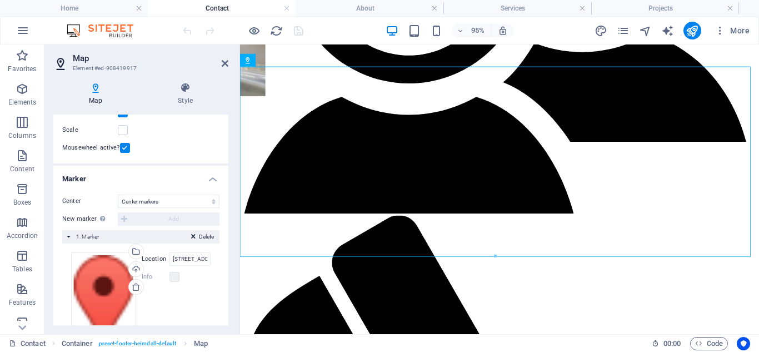
scroll to position [203, 0]
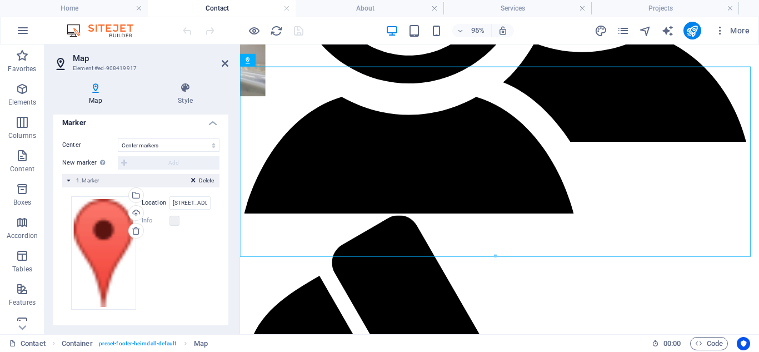
click at [157, 203] on label "Location" at bounding box center [156, 202] width 28 height 13
click at [169, 203] on input "88 Bloekomdraai , 1619 Kempton Park" at bounding box center [189, 202] width 41 height 13
click at [157, 203] on label "Location" at bounding box center [156, 202] width 28 height 13
click at [169, 203] on input "88 Bloekomdraai , 1619 Kempton Park" at bounding box center [189, 202] width 41 height 13
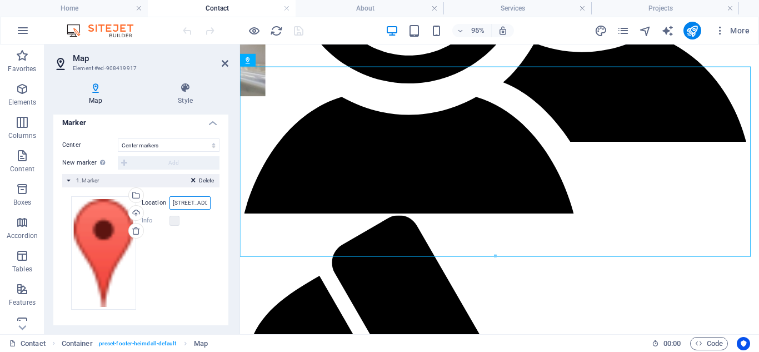
scroll to position [0, 61]
click at [157, 203] on label "Location" at bounding box center [156, 202] width 28 height 13
click at [169, 203] on input "88 Bloekomdraai , 1619 Kempton Park" at bounding box center [189, 202] width 41 height 13
click at [157, 203] on label "Location" at bounding box center [156, 202] width 28 height 13
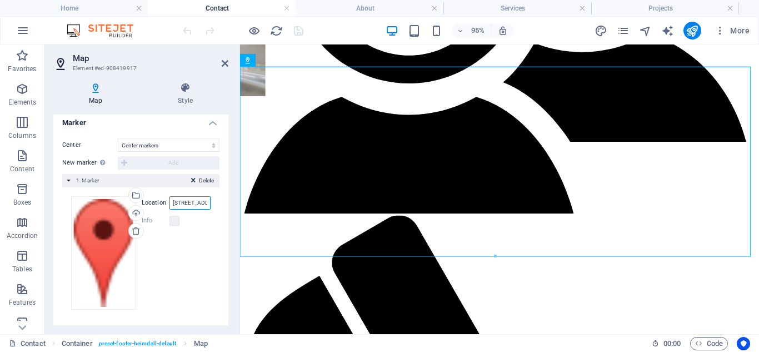
click at [169, 203] on input "88 Bloekomdraai , 1619 Kempton Park" at bounding box center [189, 202] width 41 height 13
click at [157, 203] on label "Location" at bounding box center [156, 202] width 28 height 13
click at [169, 203] on input "88 Bloekomdraai , 1619 Kempton Park" at bounding box center [189, 202] width 41 height 13
click at [157, 203] on label "Location" at bounding box center [156, 202] width 28 height 13
click at [169, 203] on input "88 Bloekomdraai , 1619 Kempton Park" at bounding box center [189, 202] width 41 height 13
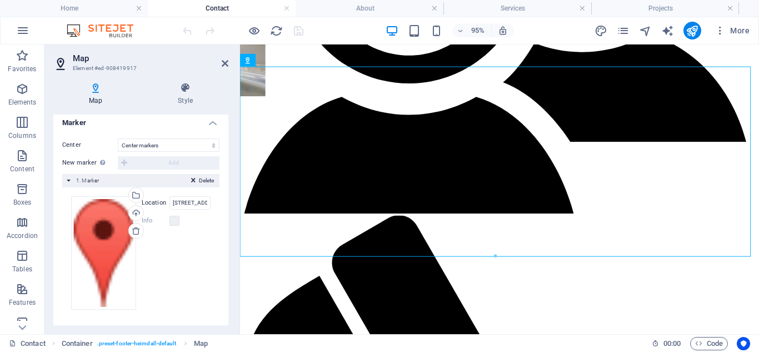
click at [157, 203] on label "Location" at bounding box center [156, 202] width 28 height 13
click at [169, 203] on input "88 Bloekomdraai , 1619 Kempton Park" at bounding box center [189, 202] width 41 height 13
click at [157, 203] on label "Location" at bounding box center [156, 202] width 28 height 13
click at [169, 203] on input "88 Bloekomdraai , 1619 Kempton Park" at bounding box center [189, 202] width 41 height 13
click at [157, 203] on label "Location" at bounding box center [156, 202] width 28 height 13
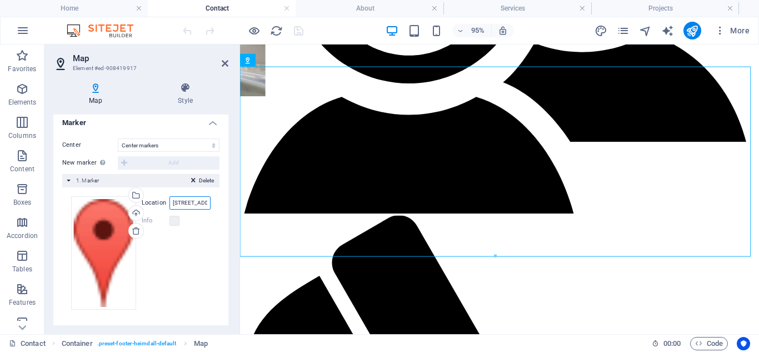
click at [169, 203] on input "88 Bloekomdraai , 1619 Kempton Park" at bounding box center [189, 202] width 41 height 13
click at [157, 203] on label "Location" at bounding box center [156, 202] width 28 height 13
click at [169, 203] on input "88 Bloekomdraai , 1619 Kempton Park" at bounding box center [189, 202] width 41 height 13
click at [157, 203] on label "Location" at bounding box center [156, 202] width 28 height 13
click at [169, 203] on input "88 Bloekomdraai , 1619 Kempton Park" at bounding box center [189, 202] width 41 height 13
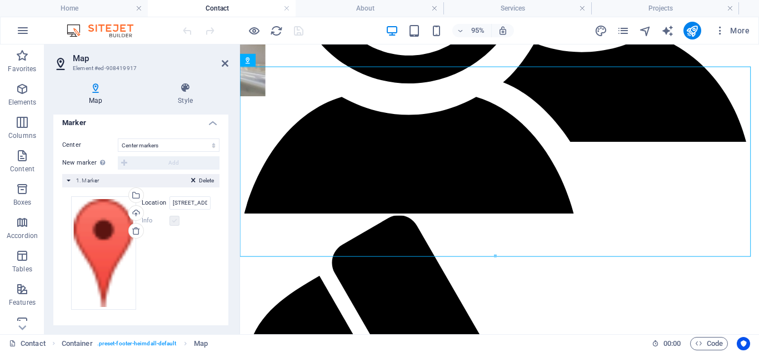
click at [174, 221] on label at bounding box center [174, 221] width 10 height 10
click at [172, 222] on label at bounding box center [174, 221] width 10 height 10
click at [196, 207] on input "88 Bloekomdraai , 1619 Kempton Park" at bounding box center [189, 202] width 41 height 13
type input "88 Bloekomcurve, 1619 Kempton Park"
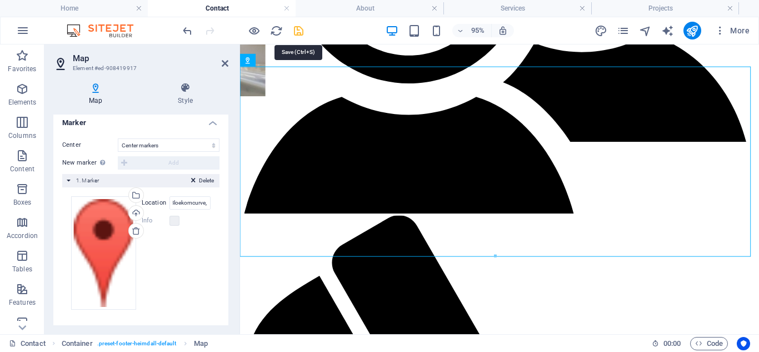
scroll to position [0, 0]
click at [297, 34] on icon "save" at bounding box center [298, 30] width 13 height 13
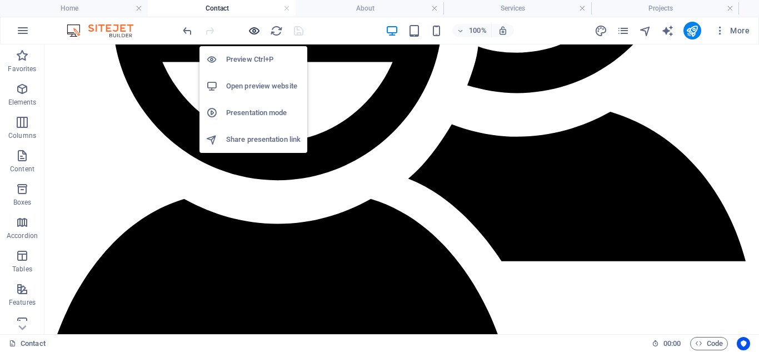
click at [253, 32] on icon "button" at bounding box center [254, 30] width 13 height 13
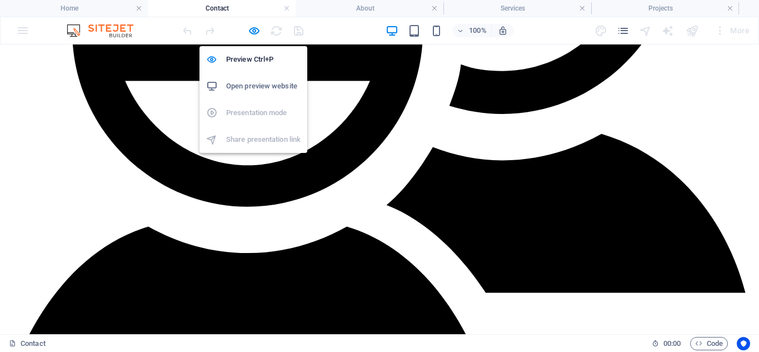
click at [266, 87] on h6 "Open preview website" at bounding box center [263, 85] width 74 height 13
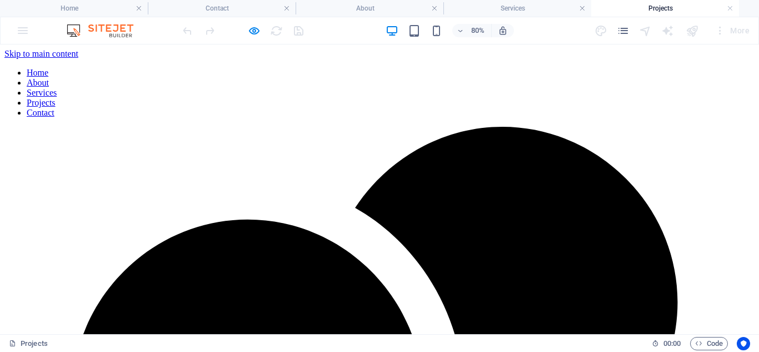
scroll to position [1063, 0]
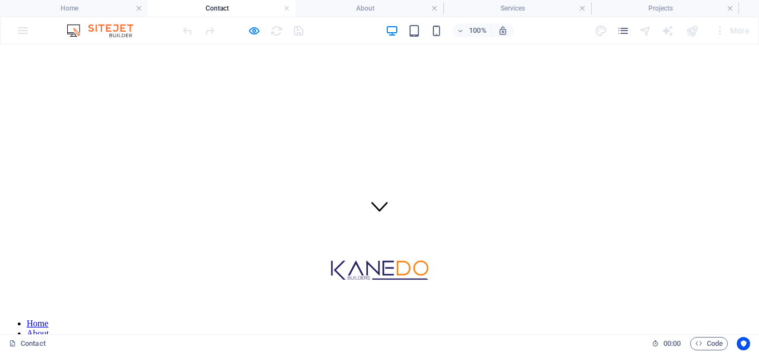
scroll to position [111, 0]
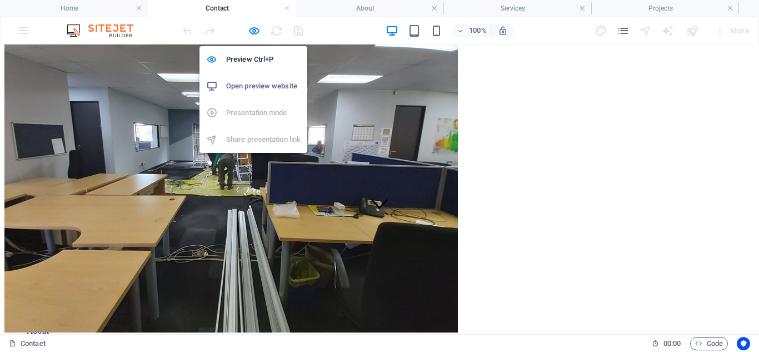
click at [248, 85] on h6 "Open preview website" at bounding box center [263, 85] width 74 height 13
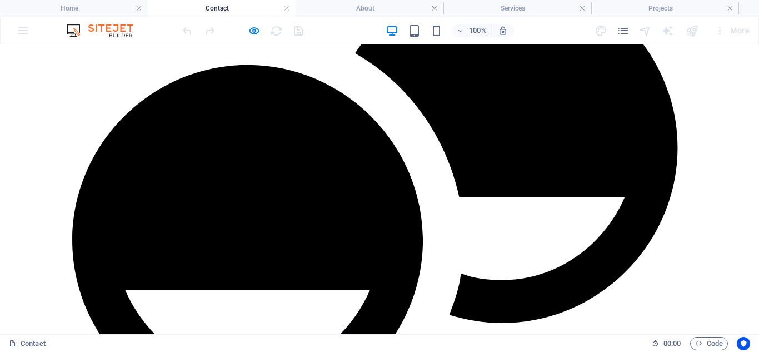
scroll to position [722, 0]
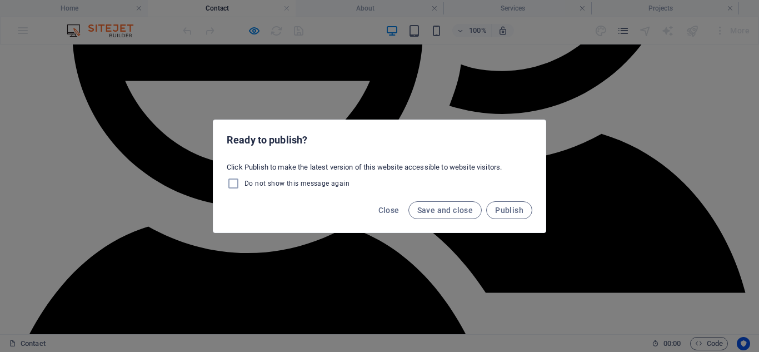
drag, startPoint x: 447, startPoint y: 209, endPoint x: 484, endPoint y: 173, distance: 51.1
click at [484, 173] on div "Ready to publish? Click Publish to make the latest version of this website acce…" at bounding box center [379, 175] width 333 height 113
click at [512, 209] on span "Publish" at bounding box center [509, 210] width 28 height 9
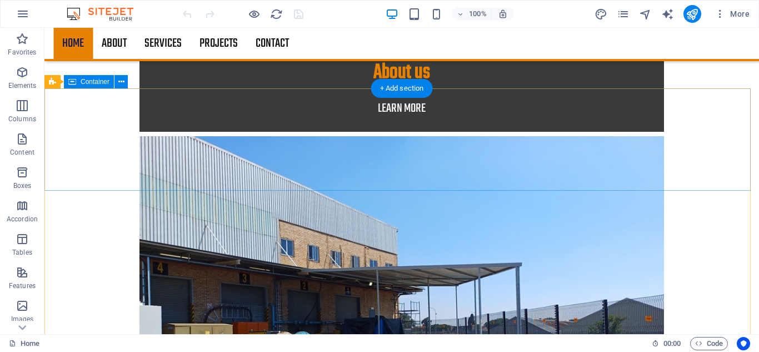
scroll to position [1370, 0]
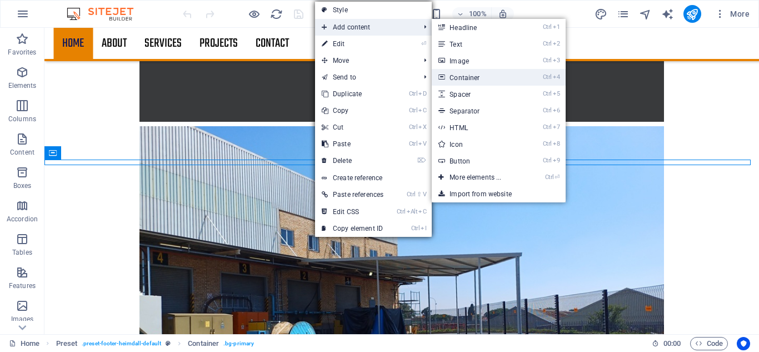
click at [467, 75] on link "Ctrl 4 Container" at bounding box center [478, 77] width 92 height 17
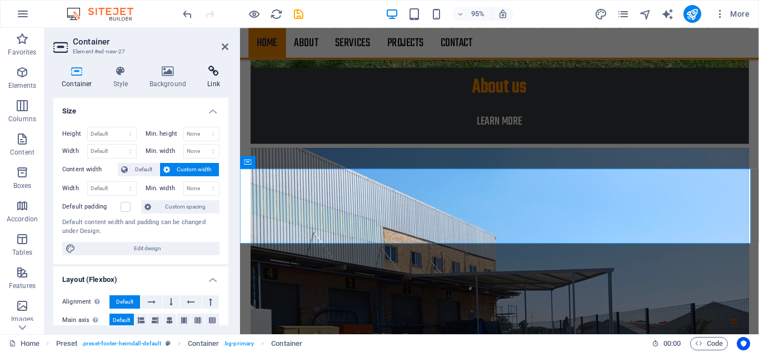
click at [209, 77] on h4 "Link" at bounding box center [213, 77] width 29 height 23
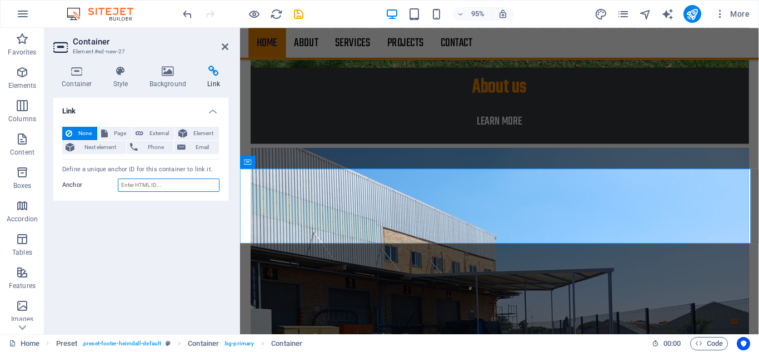
click at [164, 181] on input "Anchor" at bounding box center [169, 184] width 102 height 13
paste input "[URL][DOMAIN_NAME]"
type input "[URL][DOMAIN_NAME]"
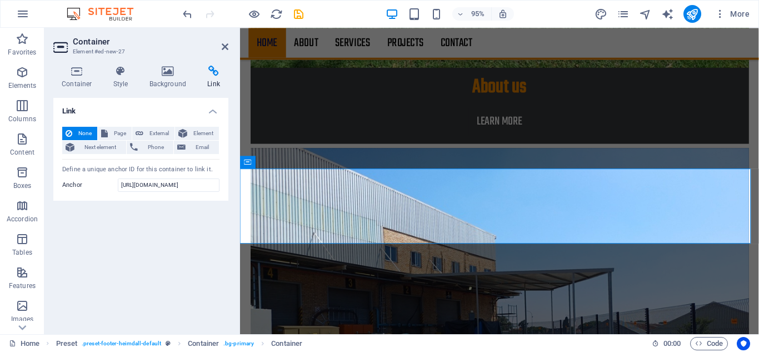
click at [163, 243] on div "Link None Page External Element Next element Phone Email Page Home About Servic…" at bounding box center [140, 211] width 175 height 227
click at [558, 45] on nav "Home About Services Projects Contact" at bounding box center [513, 43] width 528 height 31
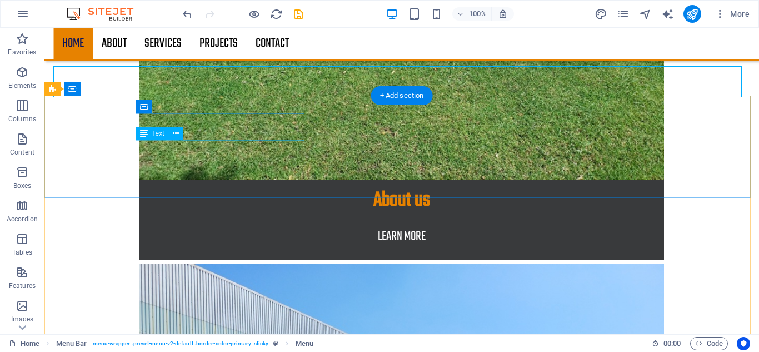
scroll to position [1370, 0]
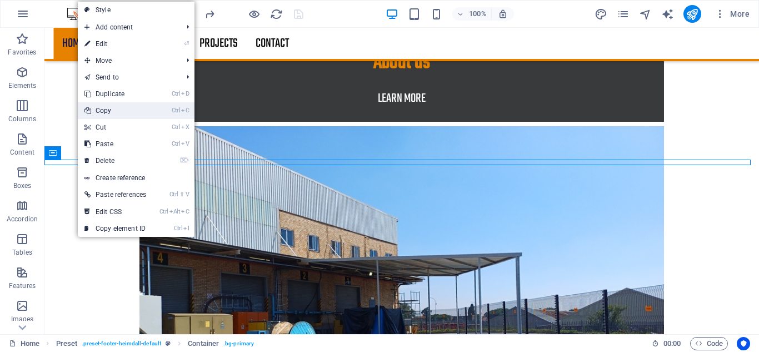
drag, startPoint x: 110, startPoint y: 108, endPoint x: 67, endPoint y: 80, distance: 51.5
click at [110, 108] on link "Ctrl C Copy" at bounding box center [115, 110] width 75 height 17
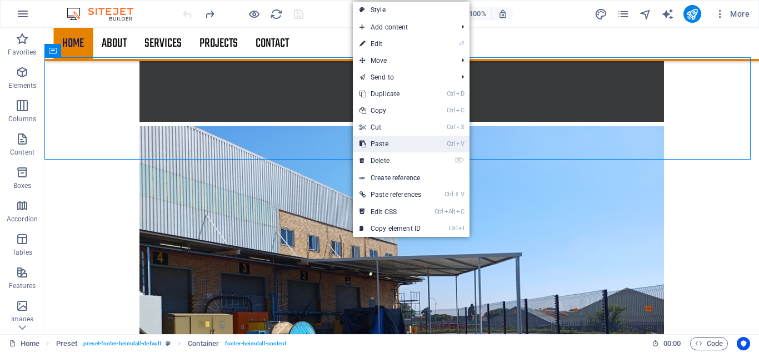
click at [382, 143] on link "Ctrl V Paste" at bounding box center [390, 144] width 75 height 17
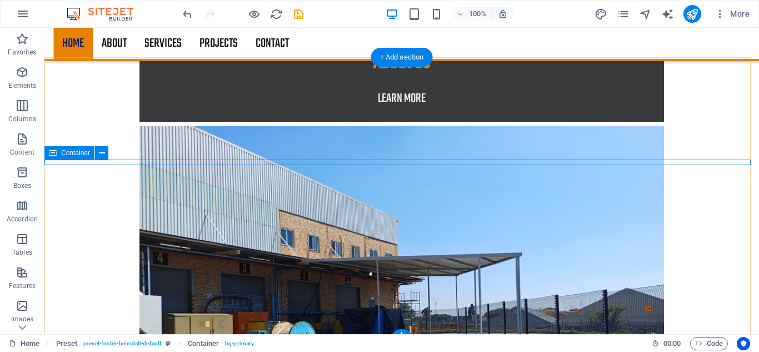
select select "px"
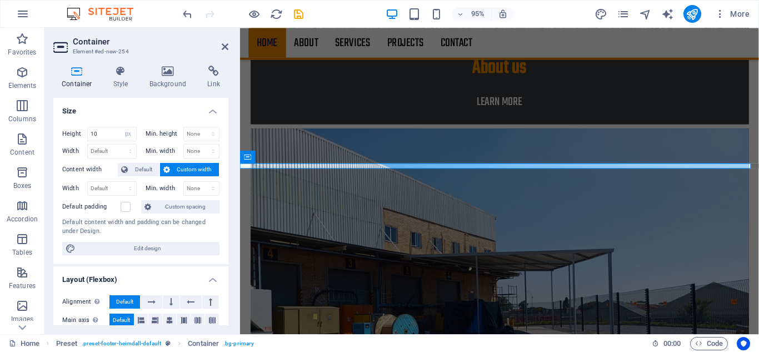
scroll to position [1355, 0]
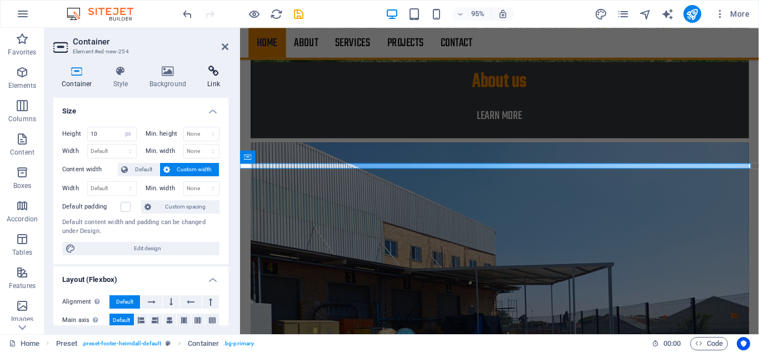
click at [211, 78] on h4 "Link" at bounding box center [213, 77] width 29 height 23
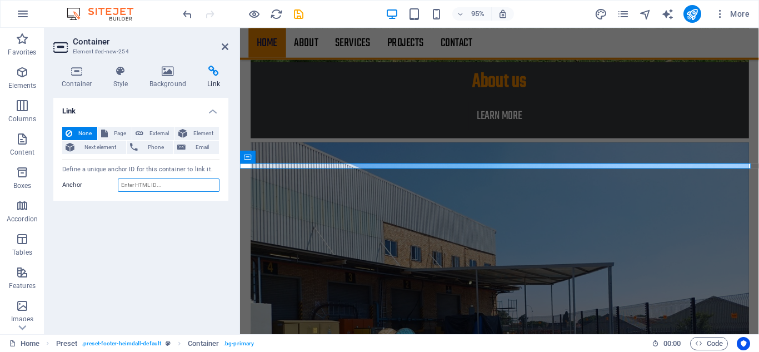
click at [166, 179] on input "Anchor" at bounding box center [169, 184] width 102 height 13
paste input "[URL][DOMAIN_NAME]"
type input "[URL][DOMAIN_NAME]"
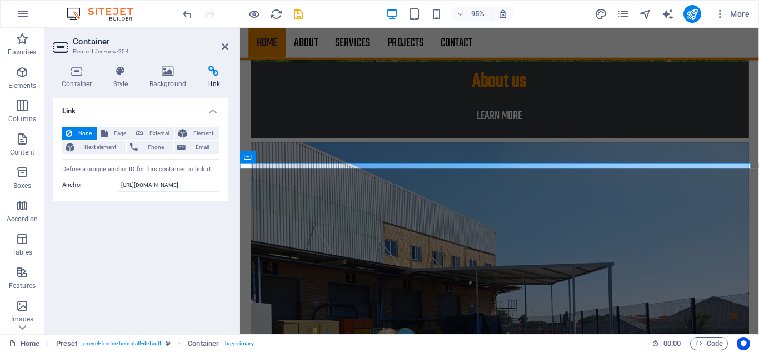
click at [184, 239] on div "Link None Page External Element Next element Phone Email Page Home About Servic…" at bounding box center [140, 211] width 175 height 227
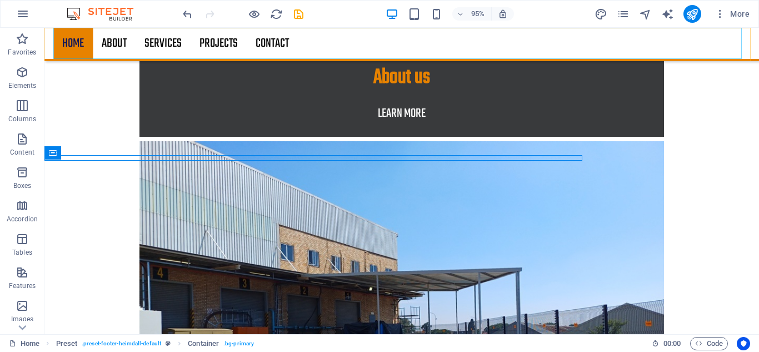
scroll to position [1370, 0]
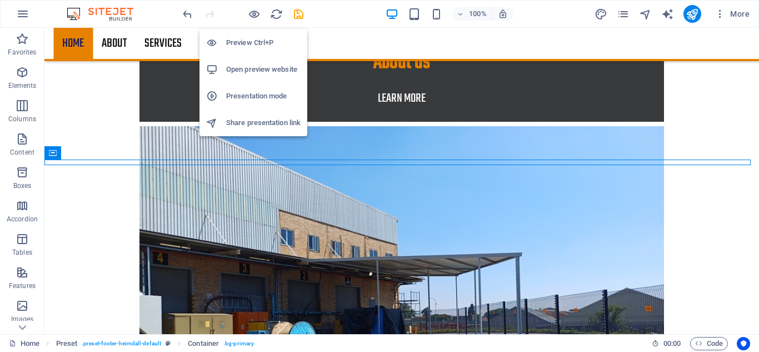
click at [249, 67] on h6 "Open preview website" at bounding box center [263, 69] width 74 height 13
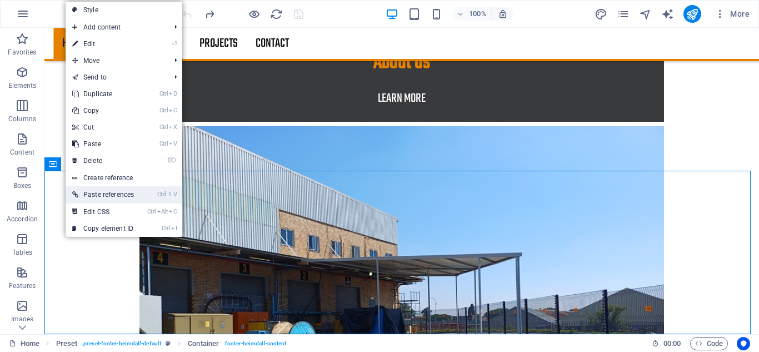
click at [124, 192] on link "Ctrl ⇧ V Paste references" at bounding box center [103, 194] width 75 height 17
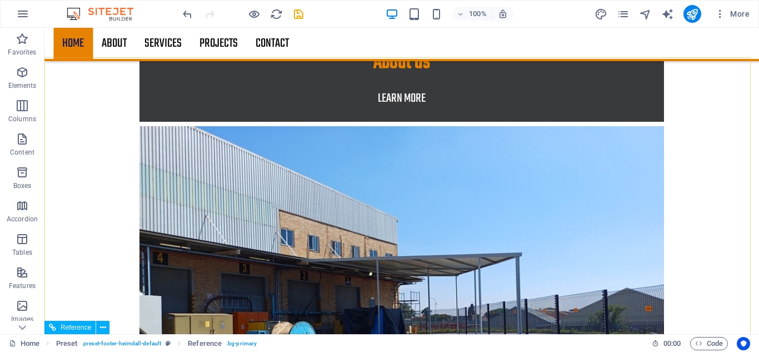
click at [63, 328] on span "Reference" at bounding box center [76, 327] width 31 height 7
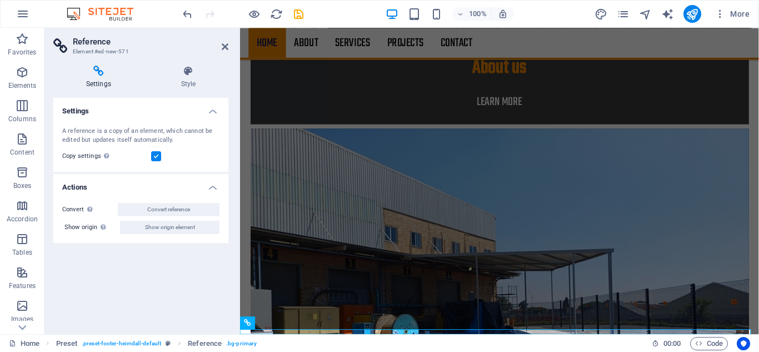
scroll to position [1355, 0]
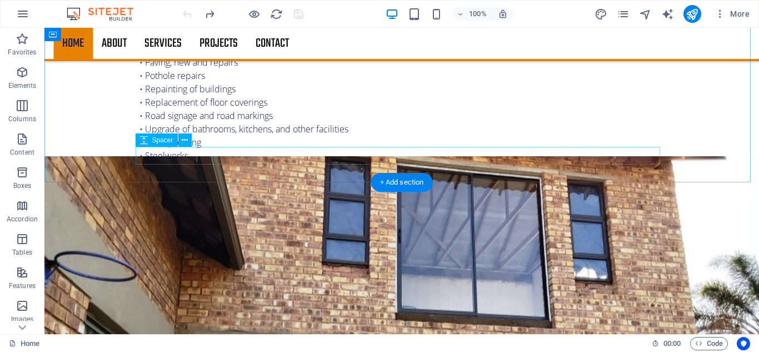
scroll to position [481, 0]
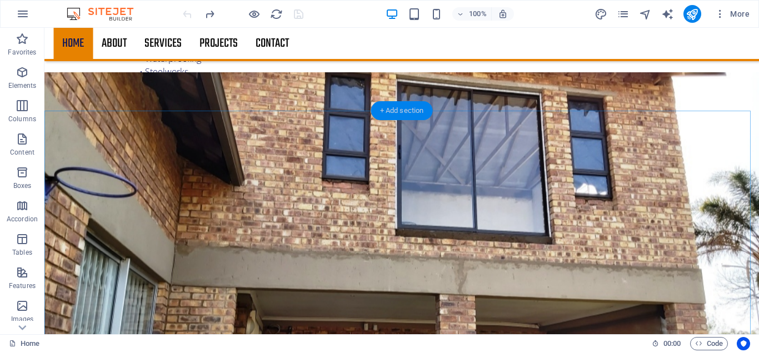
click at [387, 111] on div "+ Add section" at bounding box center [402, 110] width 62 height 19
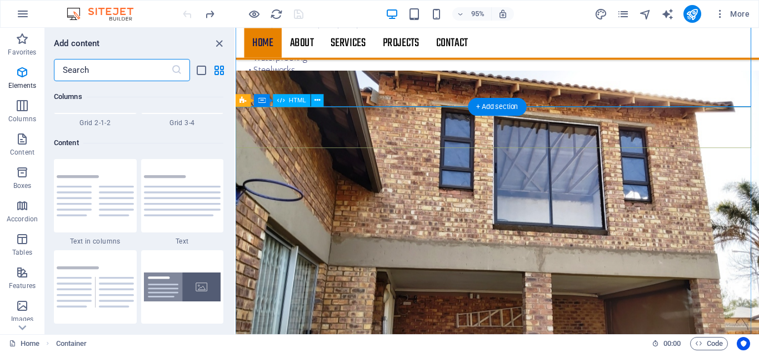
scroll to position [1944, 0]
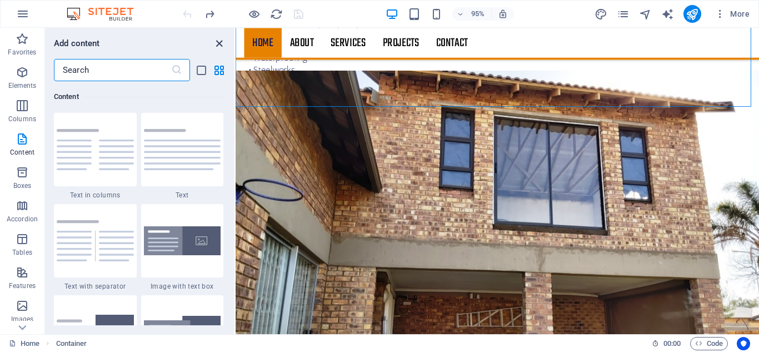
click at [217, 44] on icon "close panel" at bounding box center [219, 43] width 13 height 13
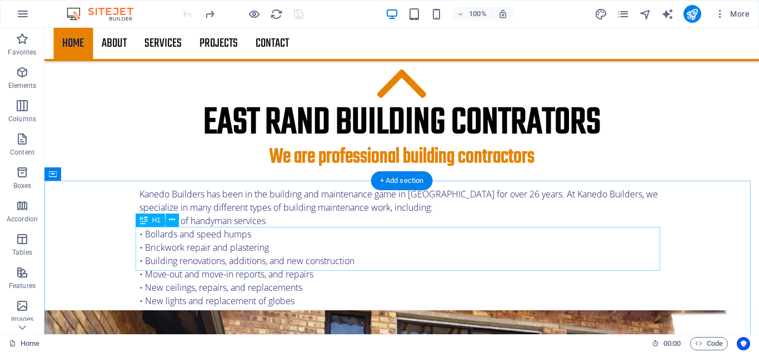
scroll to position [0, 0]
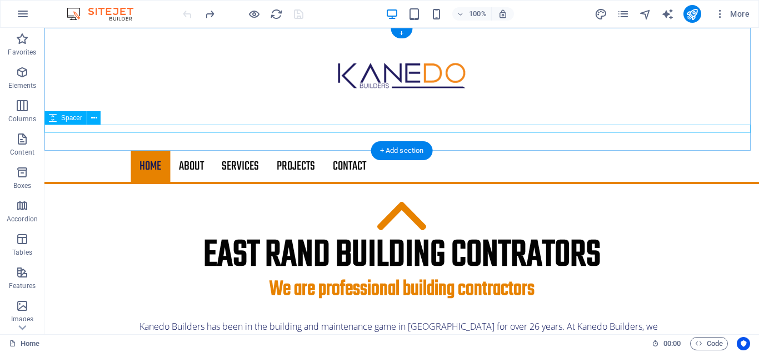
click at [89, 126] on div at bounding box center [401, 128] width 715 height 8
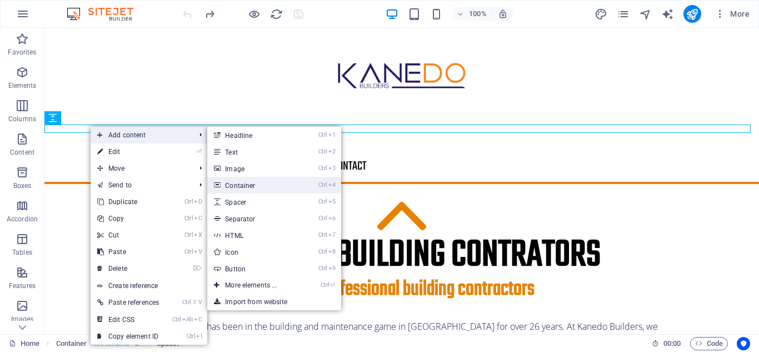
click at [253, 184] on link "Ctrl 4 Container" at bounding box center [253, 185] width 92 height 17
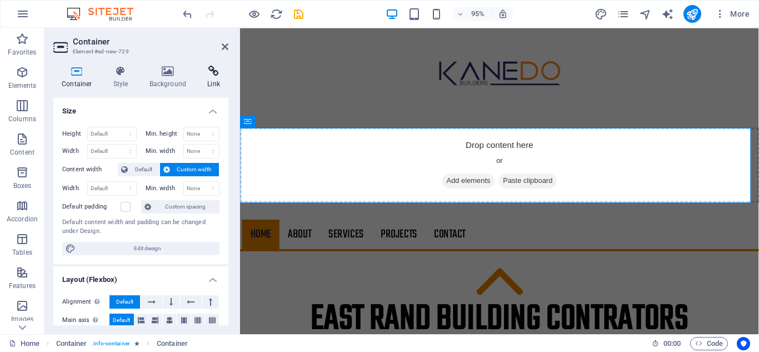
click at [214, 77] on h4 "Link" at bounding box center [213, 77] width 29 height 23
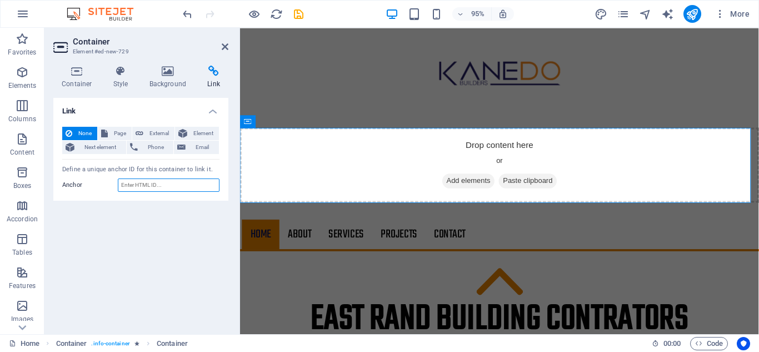
click at [168, 184] on input "Anchor" at bounding box center [169, 184] width 102 height 13
paste input "[URL][DOMAIN_NAME]"
type input "[URL][DOMAIN_NAME]"
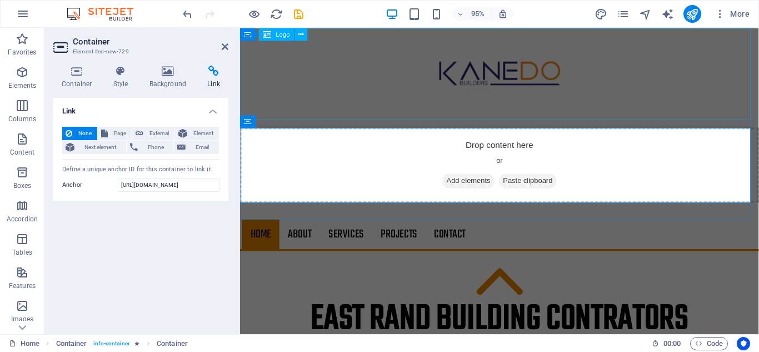
click at [303, 98] on div at bounding box center [513, 76] width 546 height 97
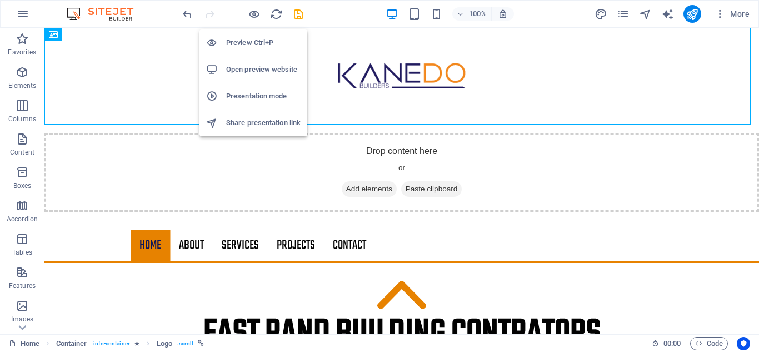
click at [243, 71] on h6 "Open preview website" at bounding box center [263, 69] width 74 height 13
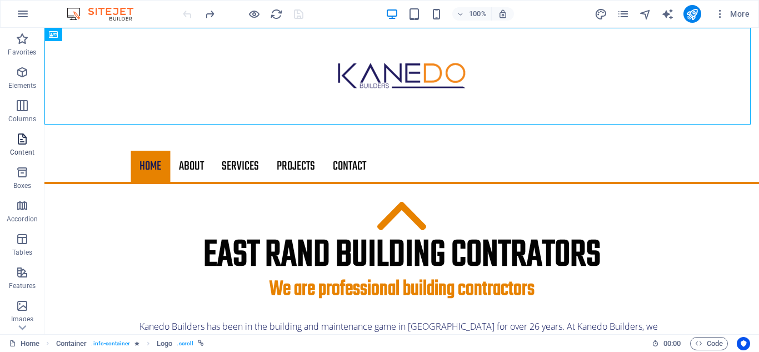
click at [22, 138] on icon "button" at bounding box center [22, 138] width 13 height 13
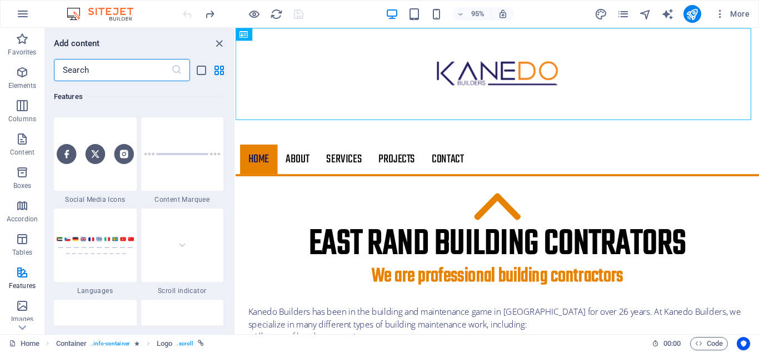
scroll to position [5001, 0]
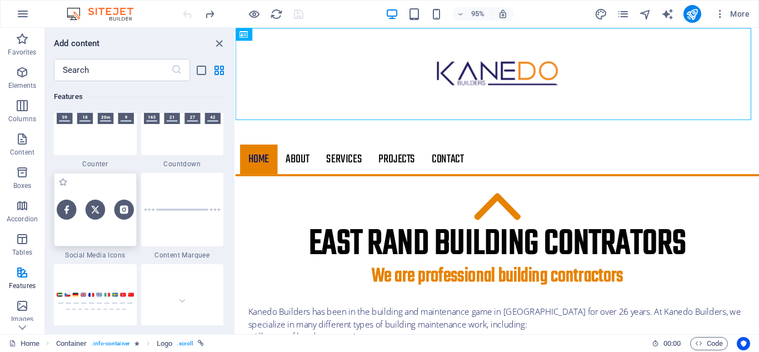
click at [68, 213] on img at bounding box center [95, 208] width 77 height 19
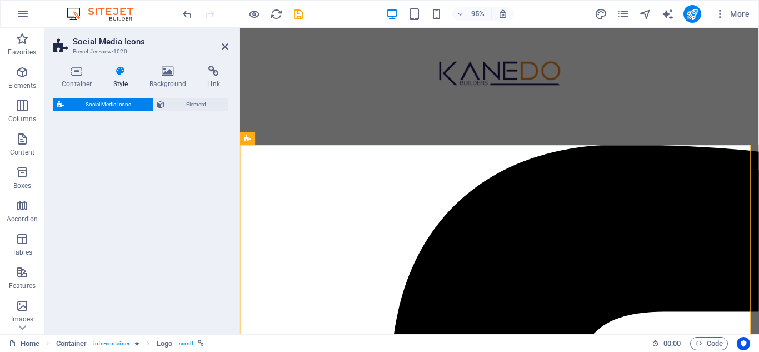
select select "rem"
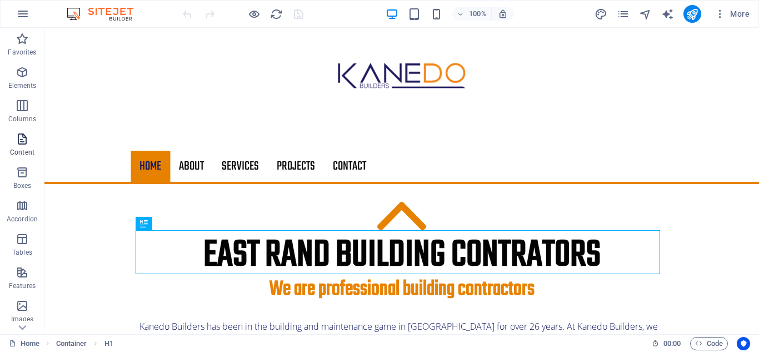
click at [22, 142] on icon "button" at bounding box center [22, 138] width 13 height 13
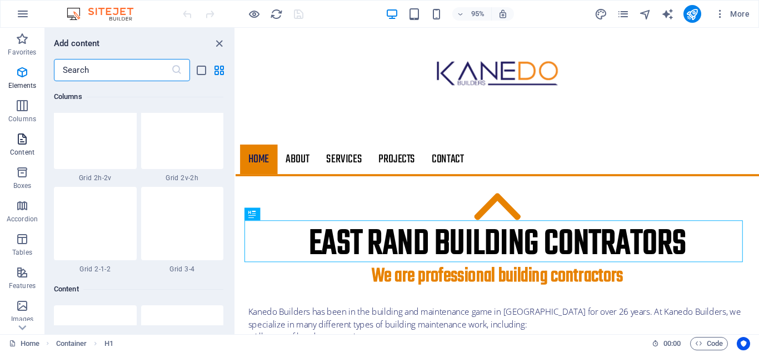
scroll to position [1944, 0]
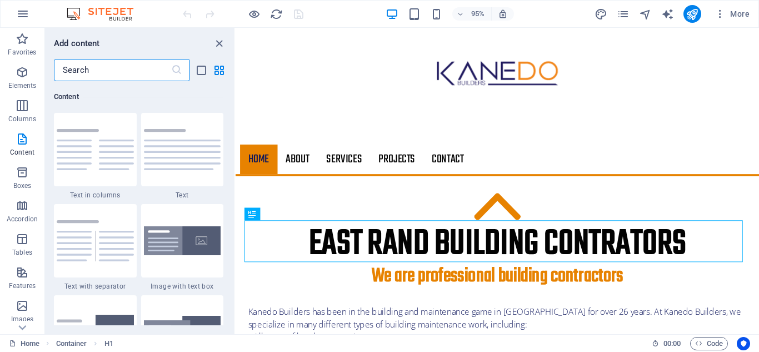
click at [103, 73] on input "text" at bounding box center [112, 70] width 117 height 22
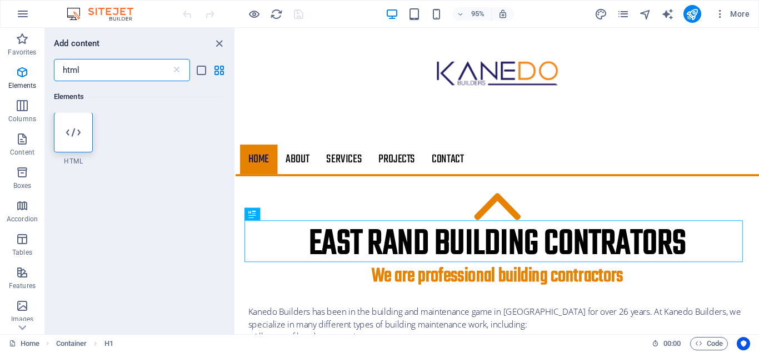
scroll to position [0, 0]
type input "html"
click at [219, 41] on icon "close panel" at bounding box center [219, 43] width 13 height 13
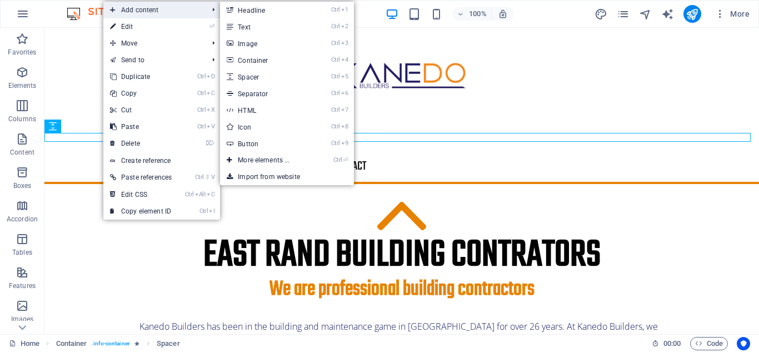
click at [151, 9] on span "Add content" at bounding box center [153, 10] width 100 height 17
click at [252, 110] on link "Ctrl 7 HTML" at bounding box center [266, 110] width 92 height 17
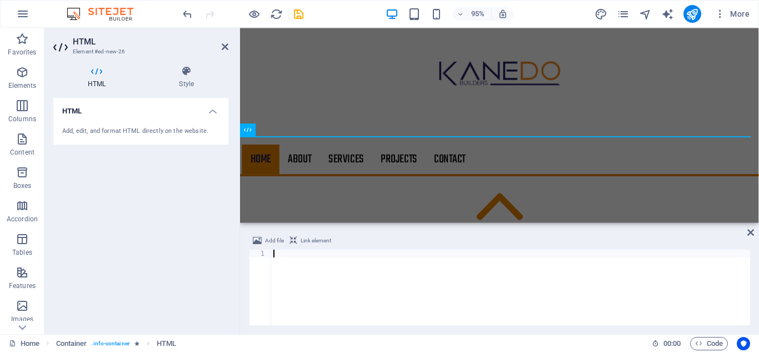
click at [156, 127] on div "Add, edit, and format HTML directly on the website." at bounding box center [140, 131] width 157 height 9
click at [184, 73] on icon at bounding box center [186, 71] width 84 height 11
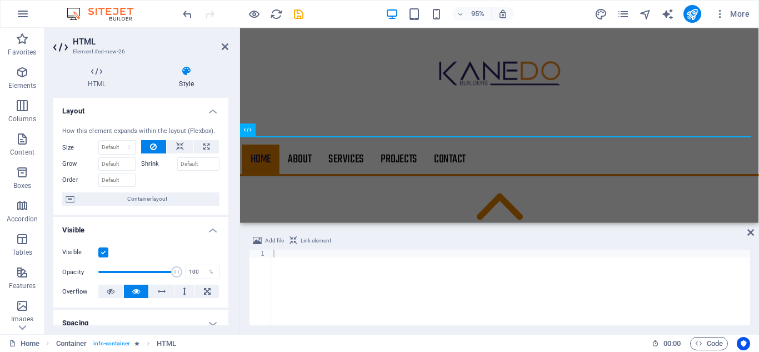
click at [184, 73] on icon at bounding box center [186, 71] width 84 height 11
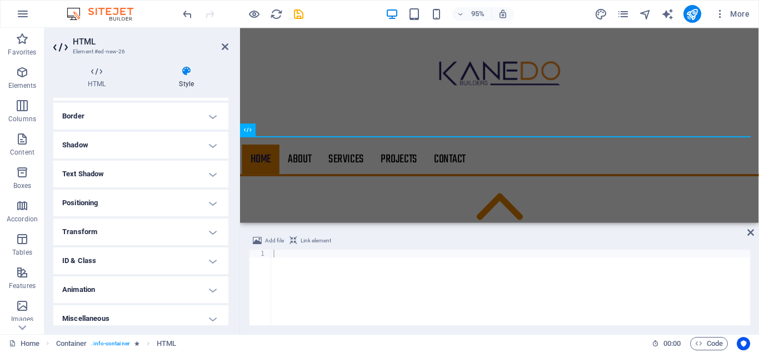
scroll to position [242, 0]
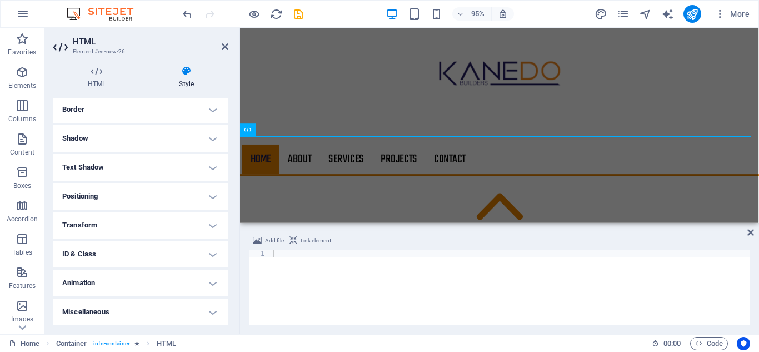
click at [112, 313] on h4 "Miscellaneous" at bounding box center [140, 311] width 175 height 27
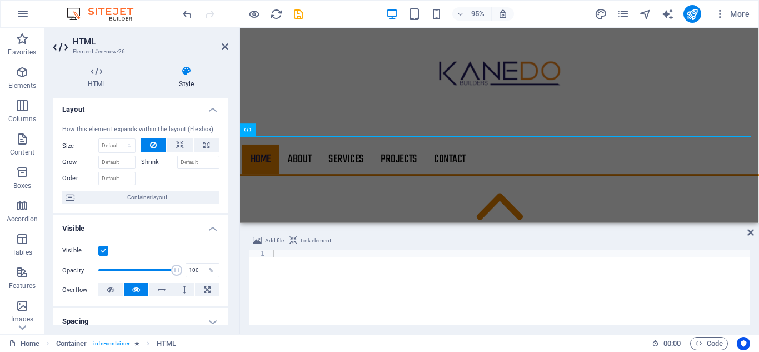
scroll to position [0, 0]
click at [97, 72] on icon at bounding box center [96, 71] width 87 height 11
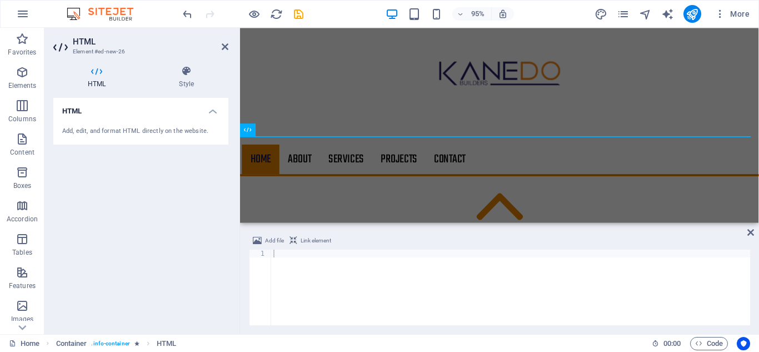
click at [179, 132] on div "Add, edit, and format HTML directly on the website." at bounding box center [140, 131] width 157 height 9
click at [283, 262] on div at bounding box center [510, 294] width 479 height 91
paste textarea "[URL][DOMAIN_NAME]"
type textarea "[URL][DOMAIN_NAME]"
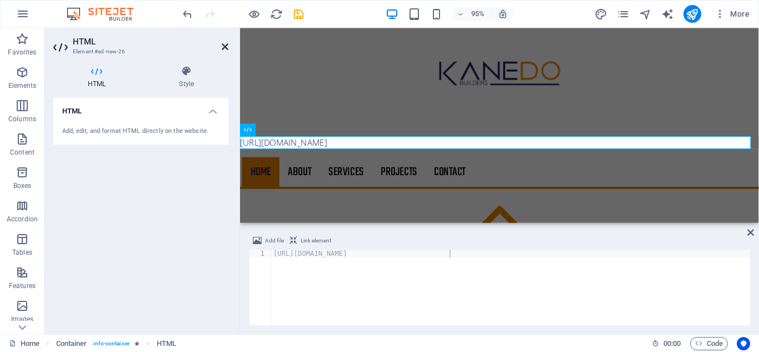
click at [227, 47] on icon at bounding box center [225, 46] width 7 height 9
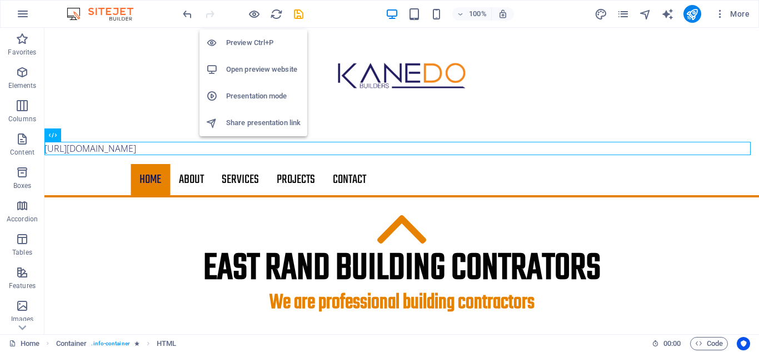
click at [248, 72] on h6 "Open preview website" at bounding box center [263, 69] width 74 height 13
